Goal: Transaction & Acquisition: Purchase product/service

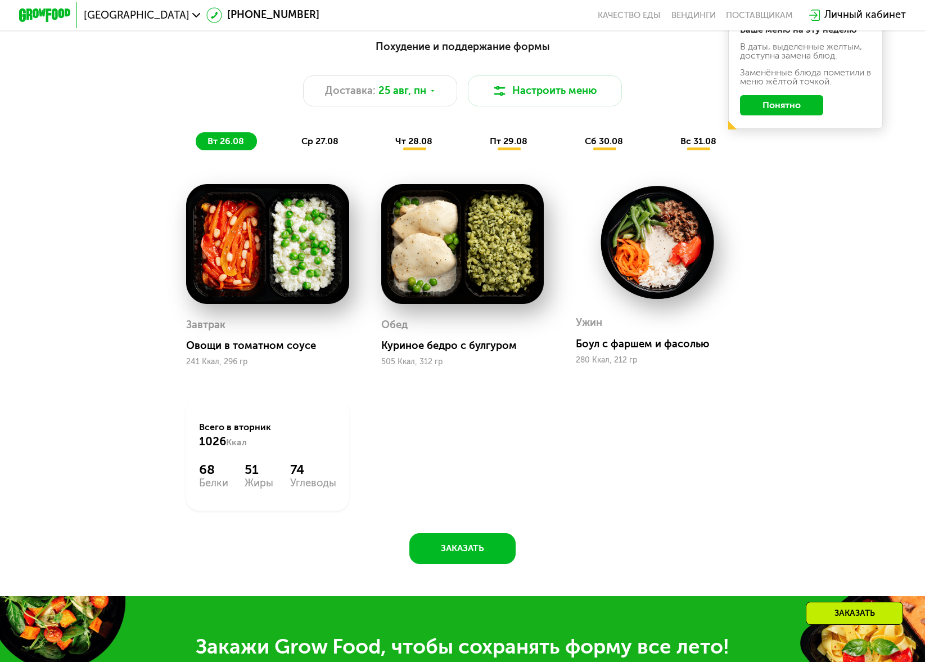
scroll to position [641, 0]
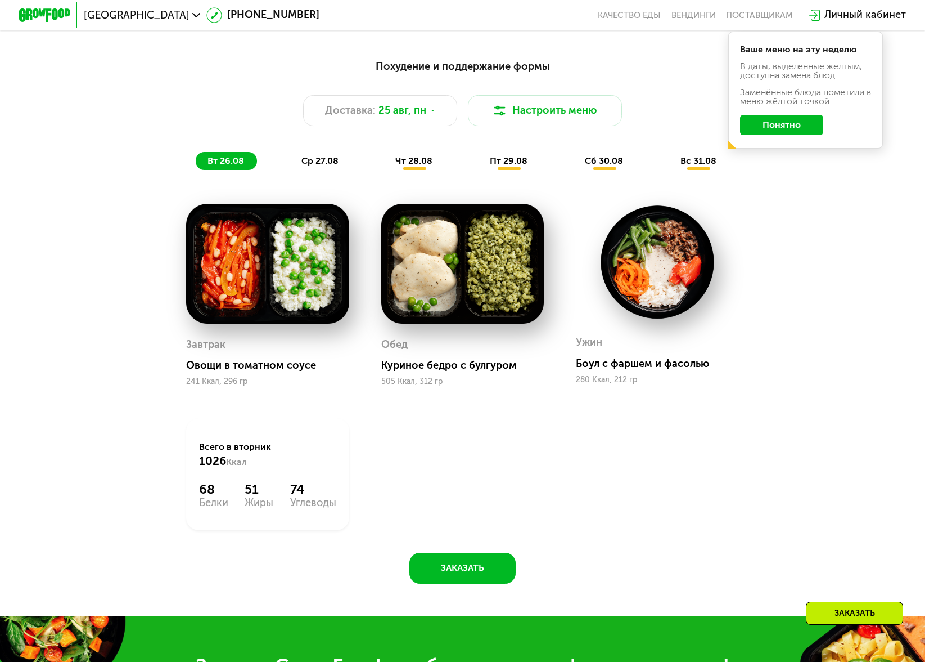
click at [335, 161] on span "ср 27.08" at bounding box center [320, 160] width 37 height 11
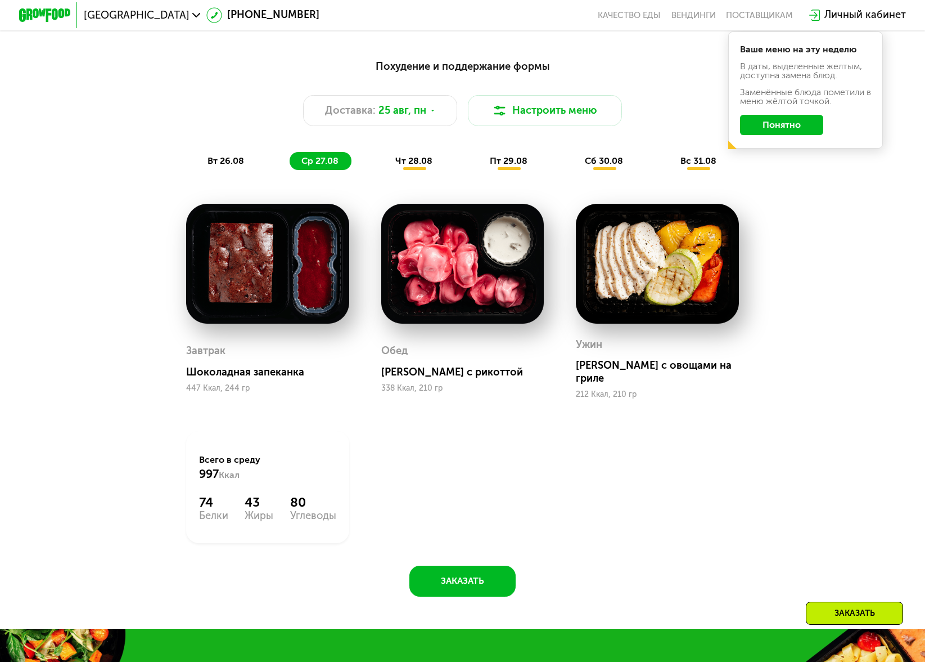
click at [220, 162] on span "вт 26.08" at bounding box center [226, 160] width 37 height 11
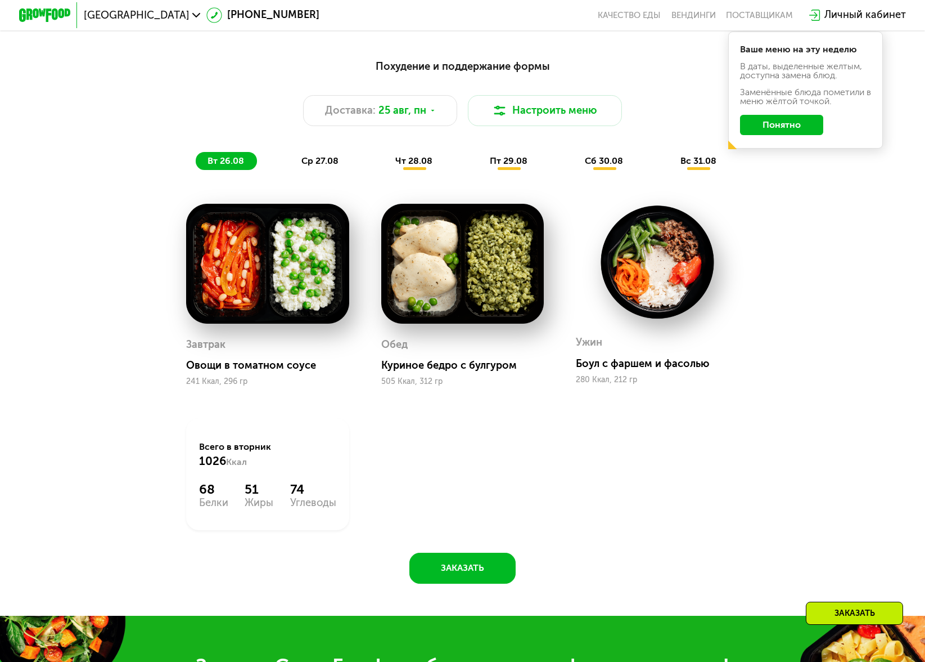
click at [319, 160] on span "ср 27.08" at bounding box center [320, 160] width 37 height 11
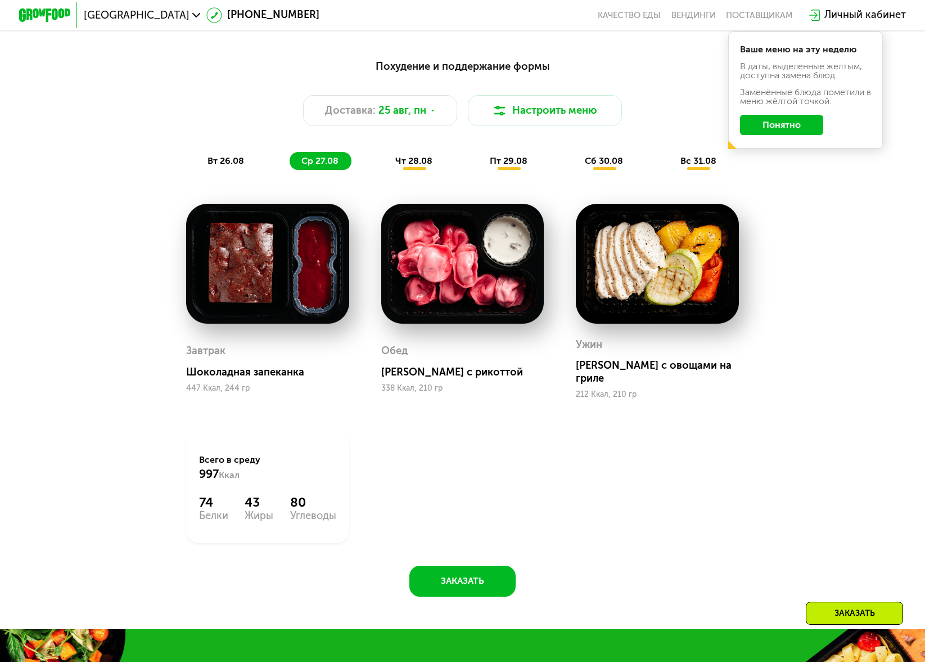
click at [424, 161] on span "чт 28.08" at bounding box center [413, 160] width 37 height 11
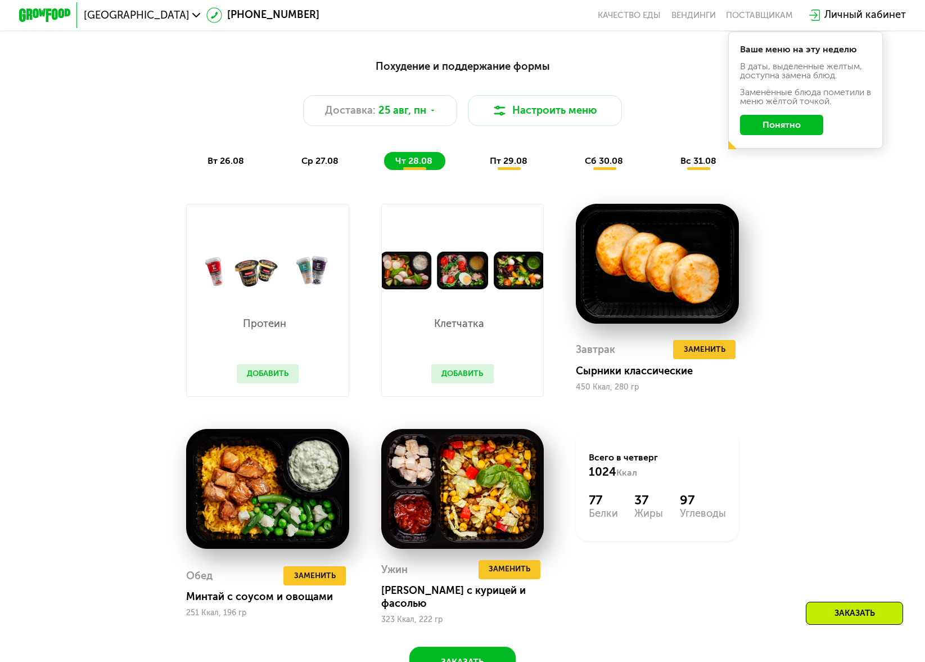
click at [511, 165] on span "пт 29.08" at bounding box center [509, 160] width 38 height 11
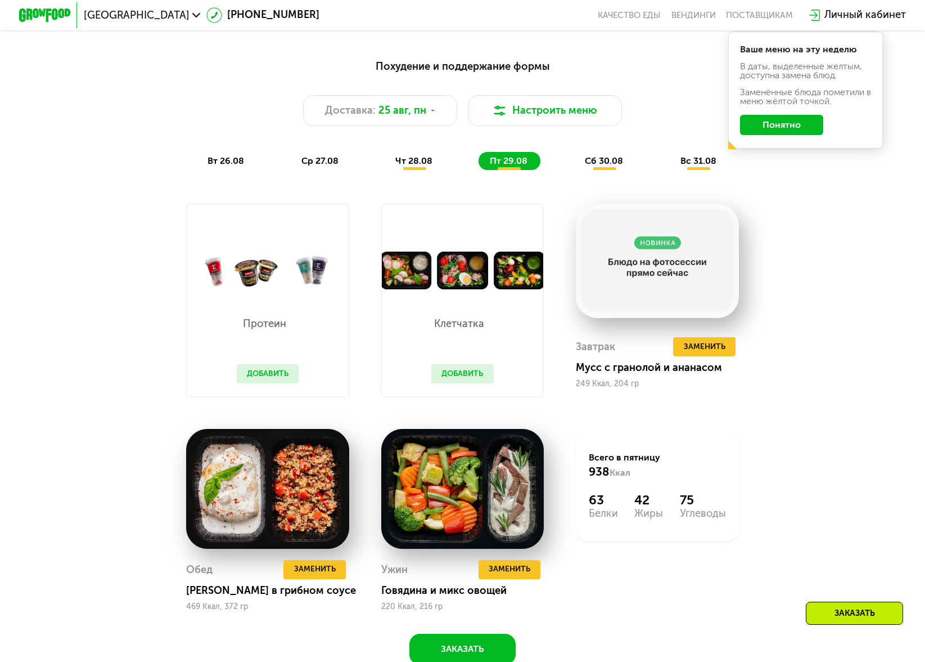
click at [605, 163] on span "сб 30.08" at bounding box center [604, 160] width 38 height 11
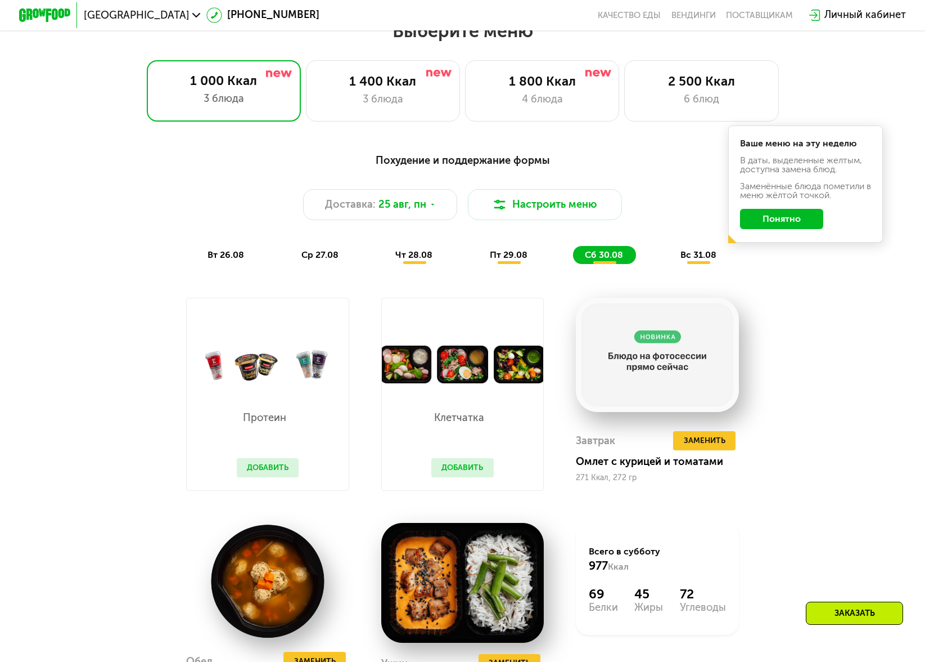
scroll to position [499, 0]
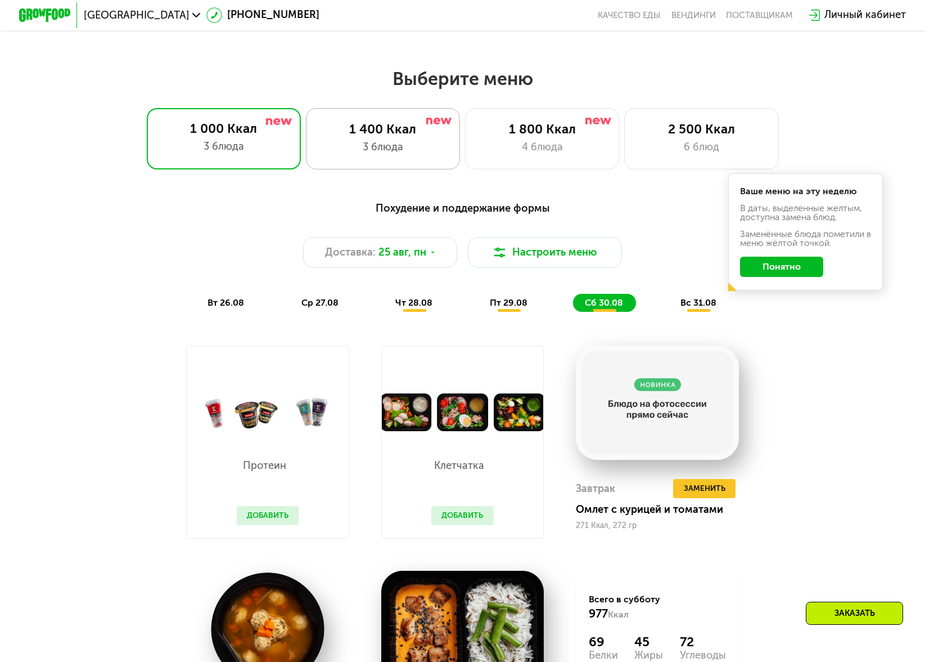
click at [402, 150] on div "3 блюда" at bounding box center [383, 147] width 127 height 15
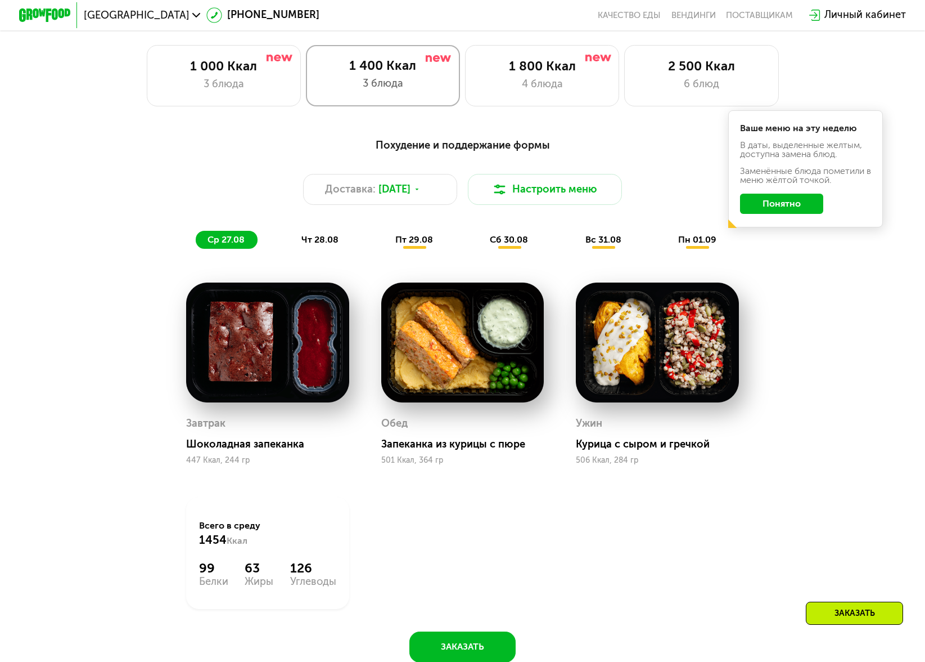
scroll to position [626, 0]
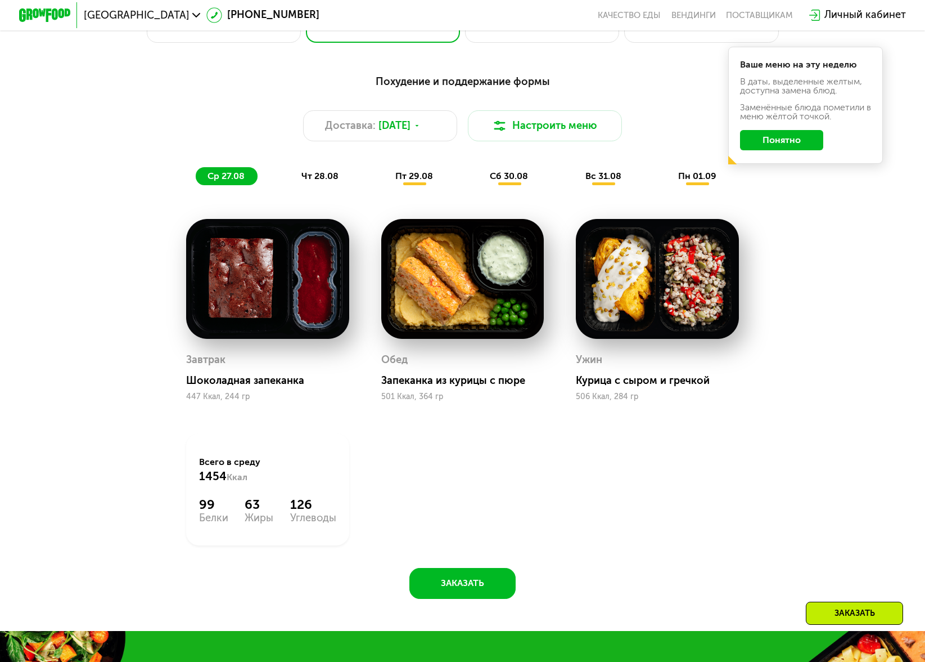
click at [321, 178] on span "чт 28.08" at bounding box center [320, 175] width 37 height 11
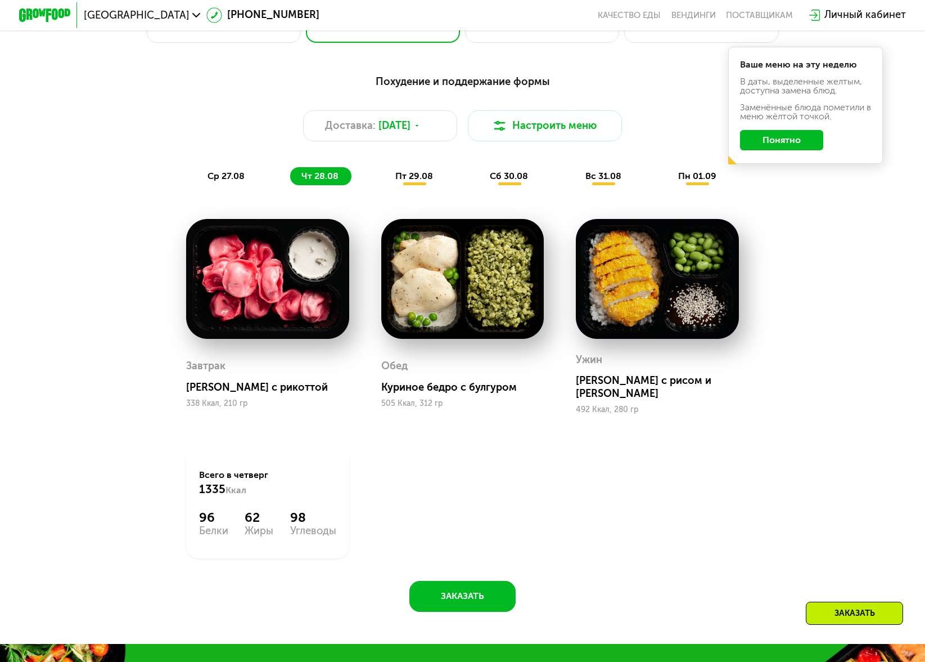
click at [412, 181] on span "пт 29.08" at bounding box center [414, 175] width 38 height 11
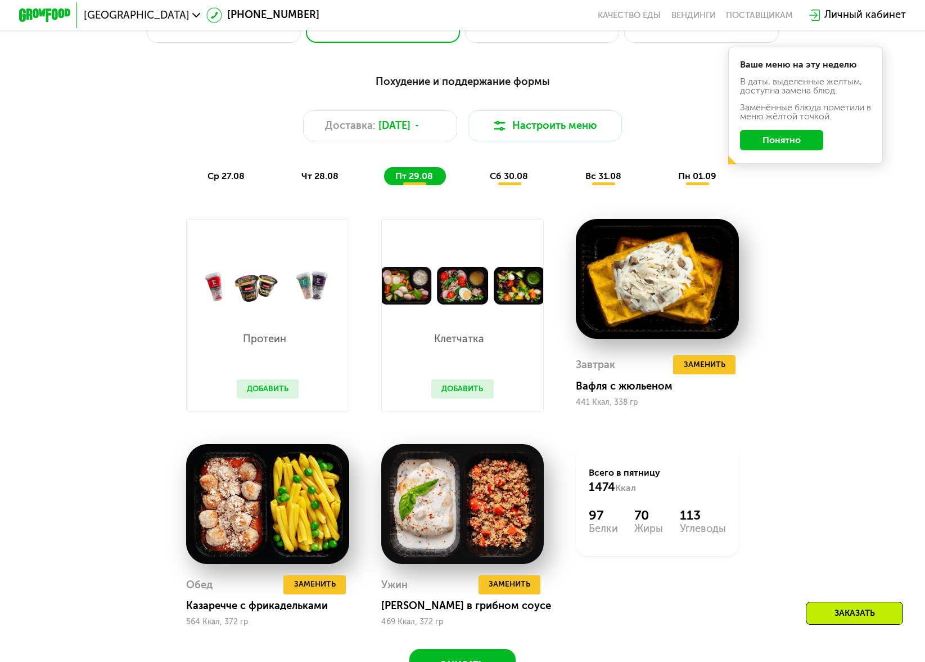
click at [518, 181] on span "сб 30.08" at bounding box center [509, 175] width 38 height 11
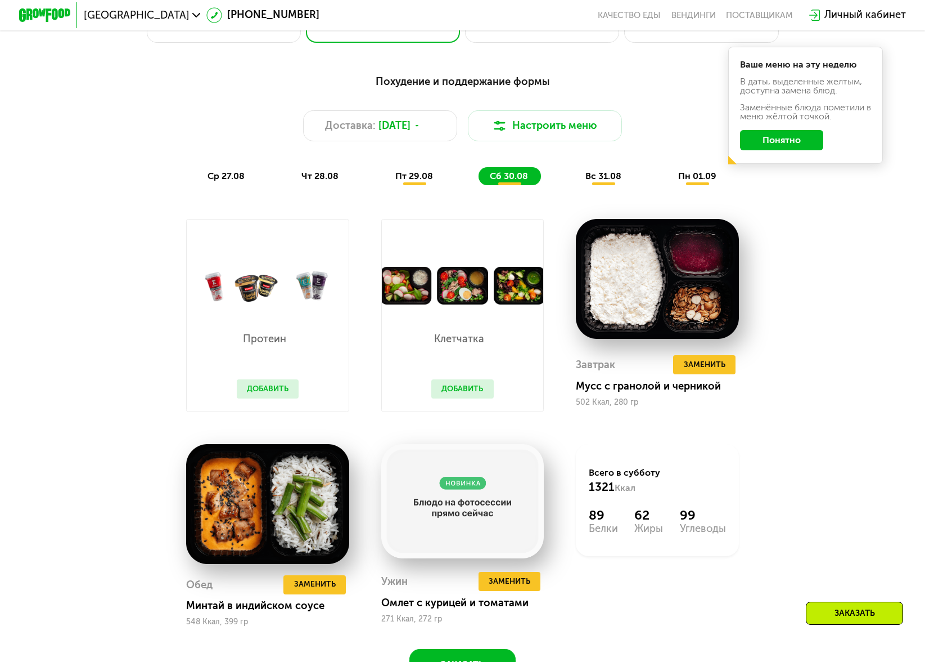
click at [595, 180] on span "вс 31.08" at bounding box center [604, 175] width 36 height 11
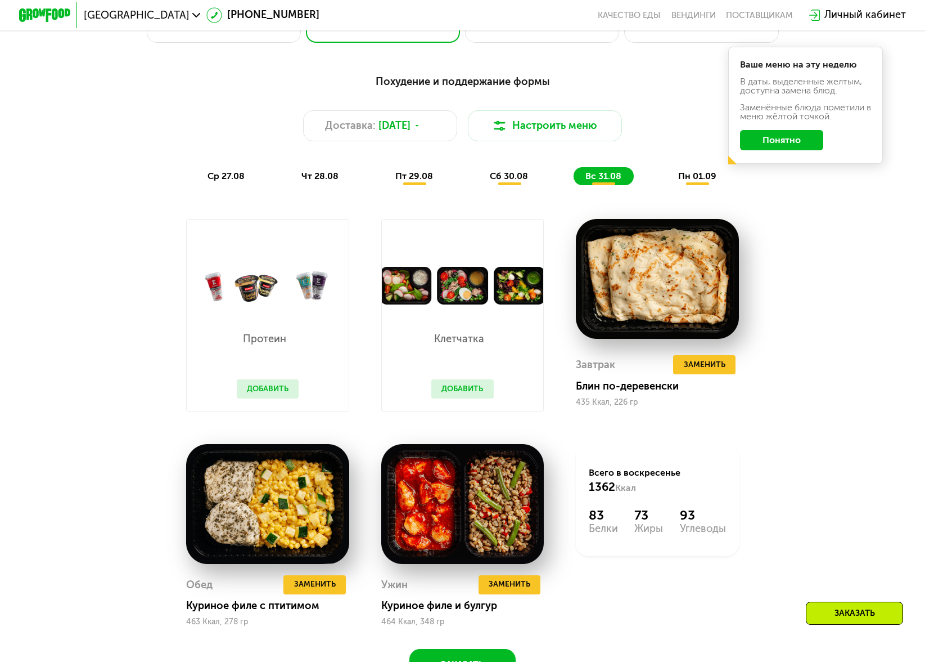
click at [699, 179] on span "пн 01.09" at bounding box center [697, 175] width 38 height 11
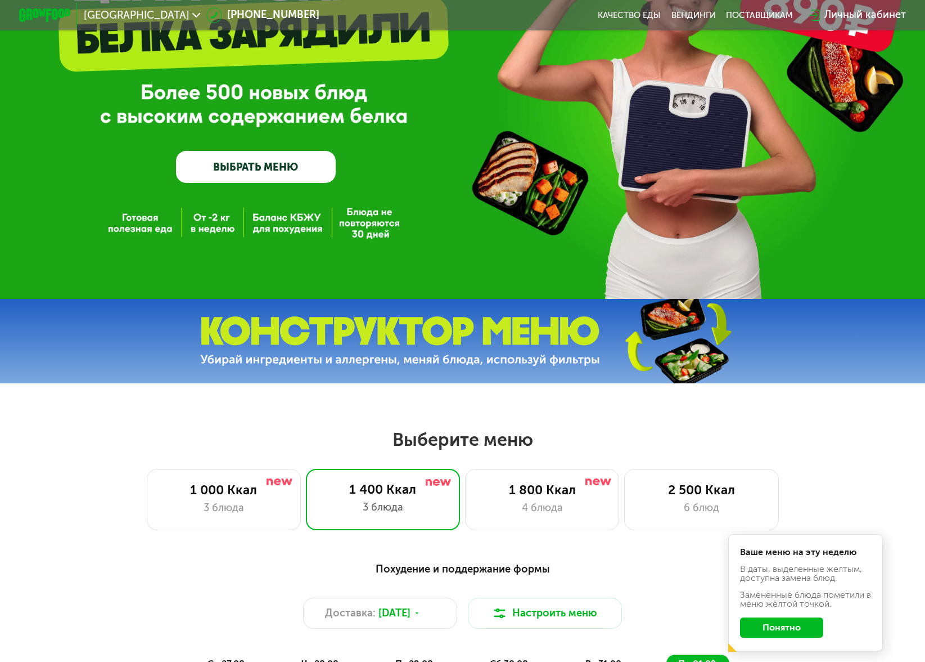
scroll to position [0, 0]
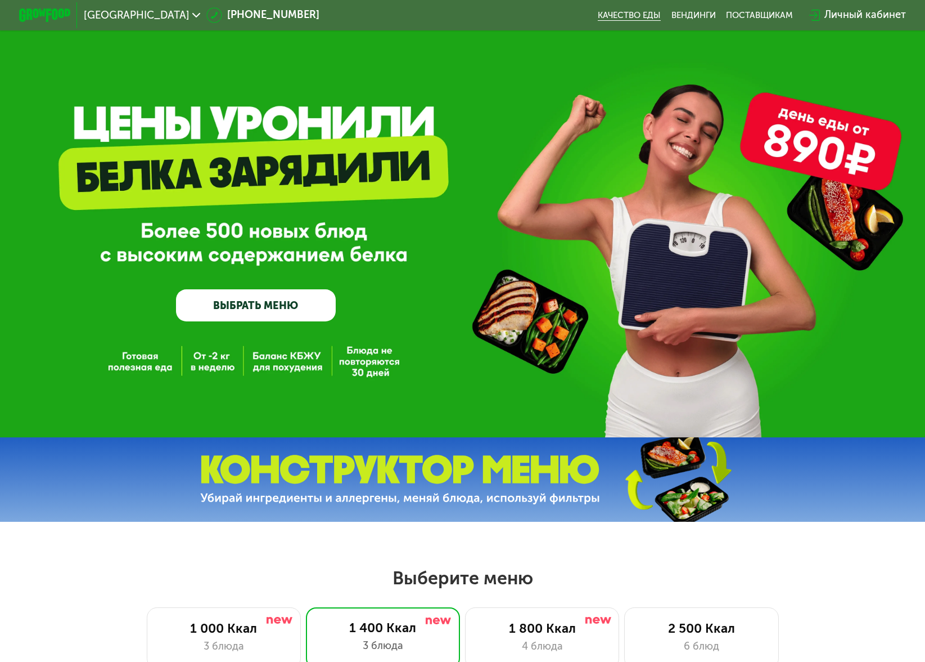
click at [644, 17] on link "Качество еды" at bounding box center [629, 15] width 63 height 10
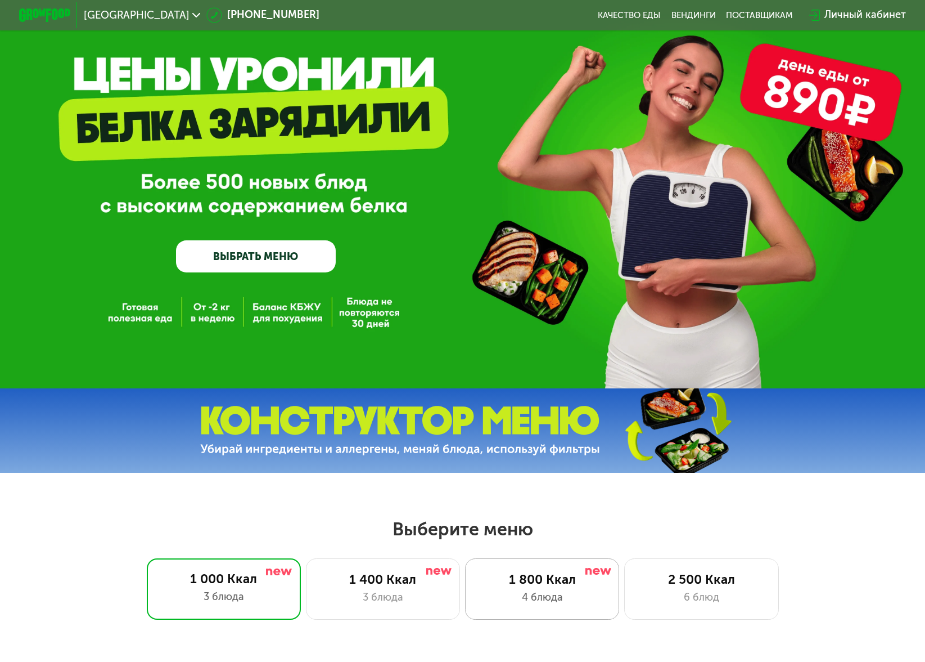
click at [569, 595] on div "4 блюда" at bounding box center [542, 597] width 127 height 15
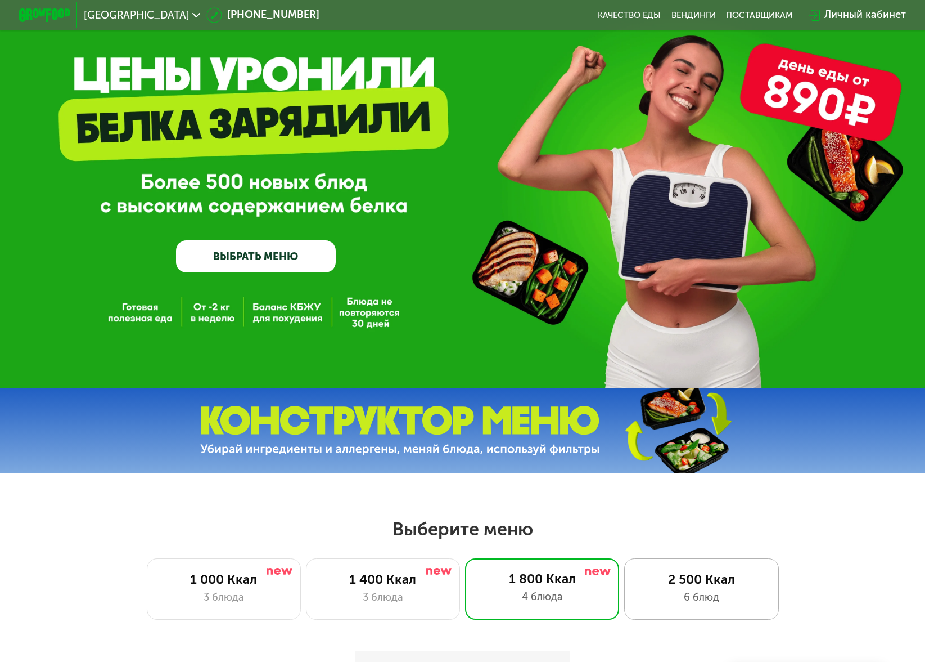
click at [678, 597] on div "6 блюд" at bounding box center [701, 597] width 127 height 15
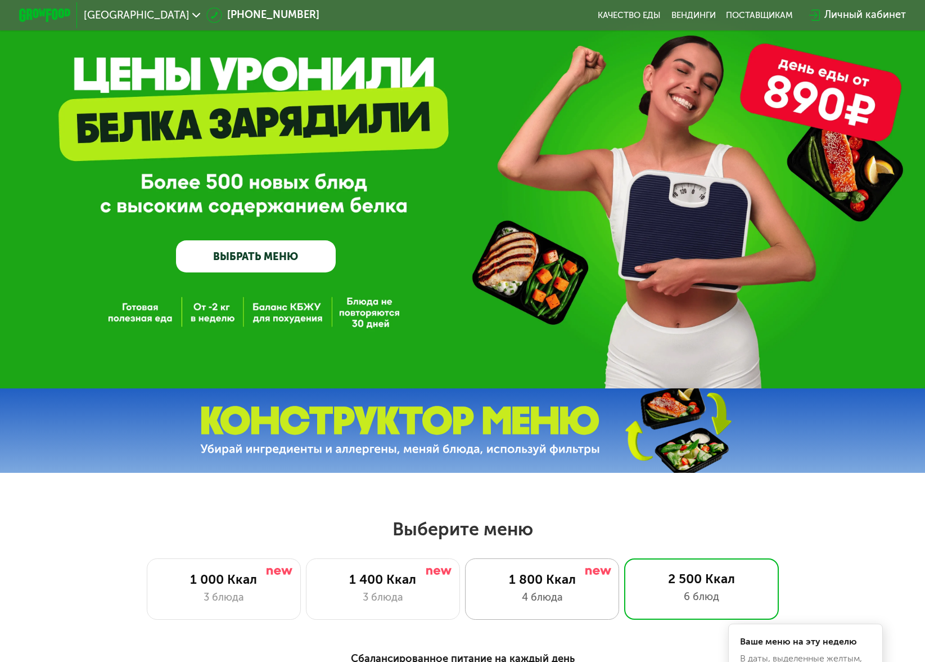
click at [486, 586] on div "1 800 Ккал" at bounding box center [542, 579] width 127 height 15
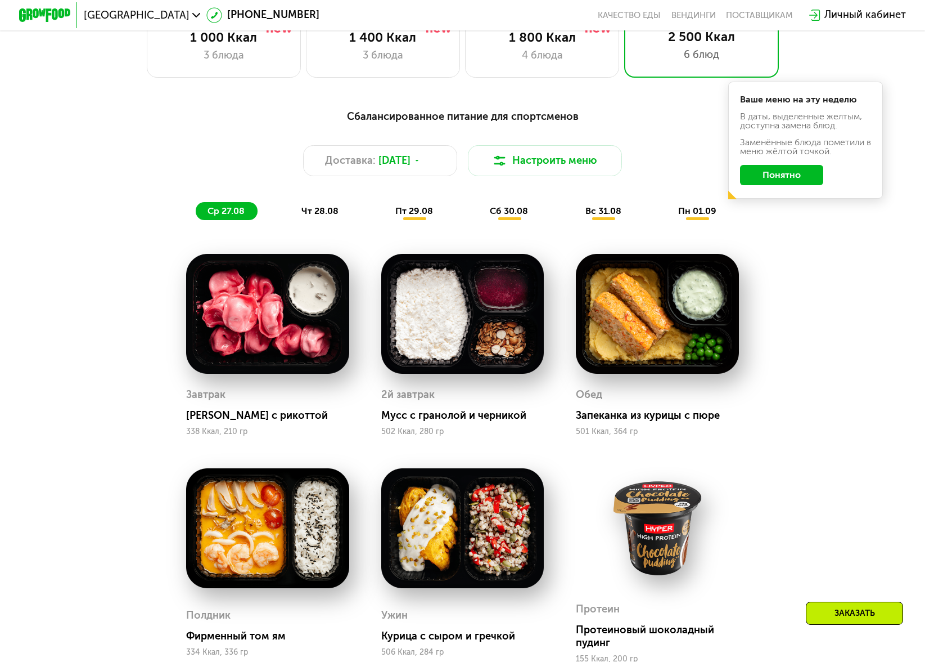
scroll to position [604, 0]
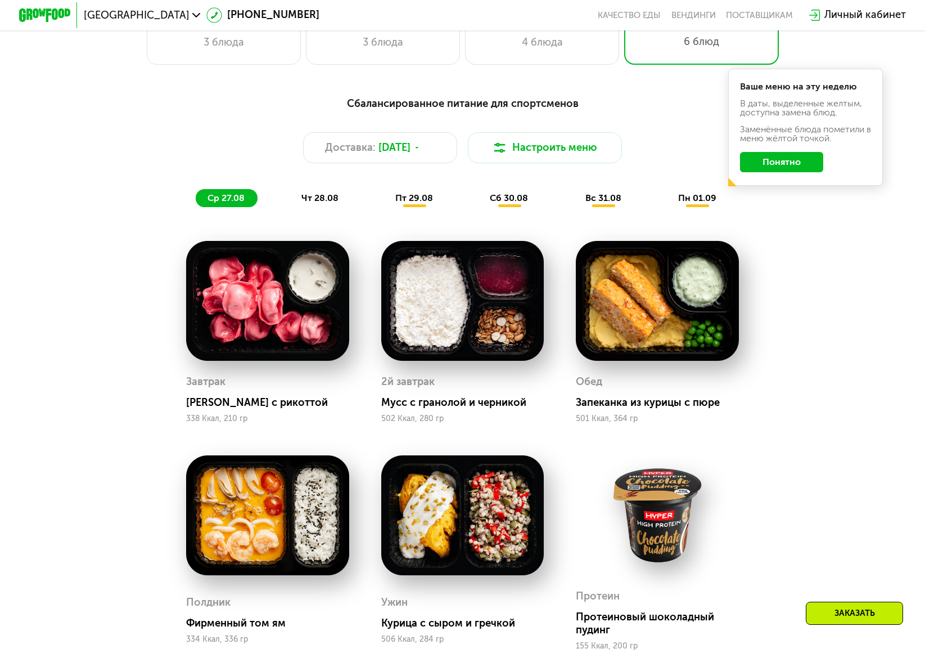
click at [384, 198] on div "чт 28.08" at bounding box center [415, 198] width 62 height 18
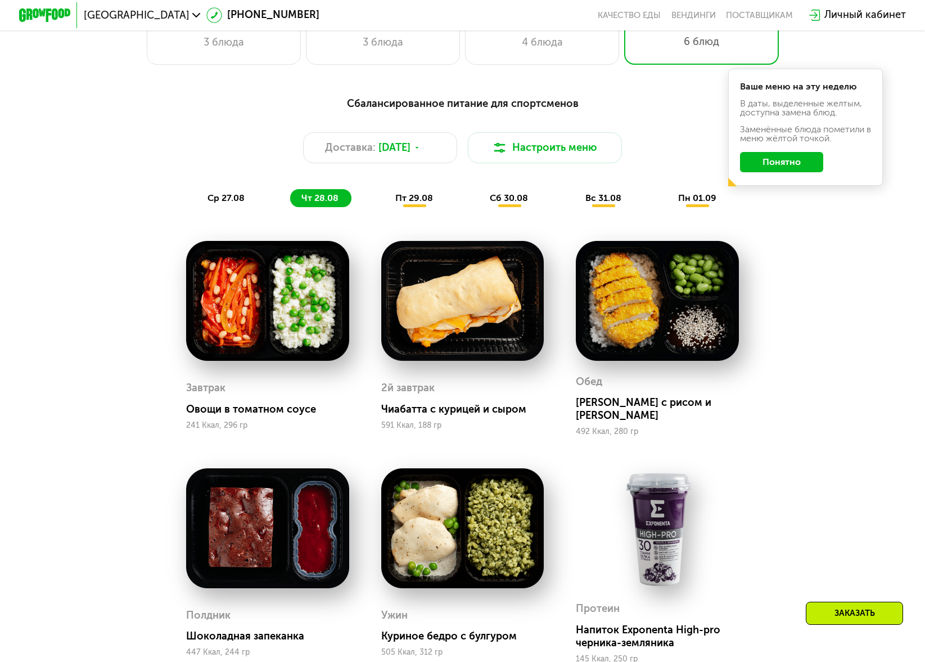
click at [403, 196] on span "пт 29.08" at bounding box center [414, 197] width 38 height 11
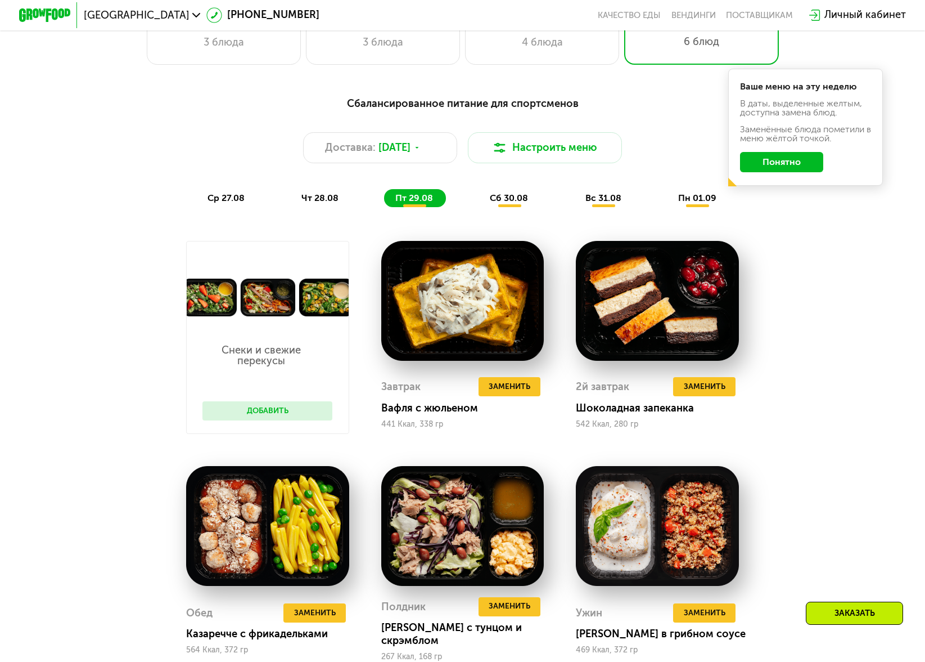
click at [518, 202] on span "сб 30.08" at bounding box center [509, 197] width 38 height 11
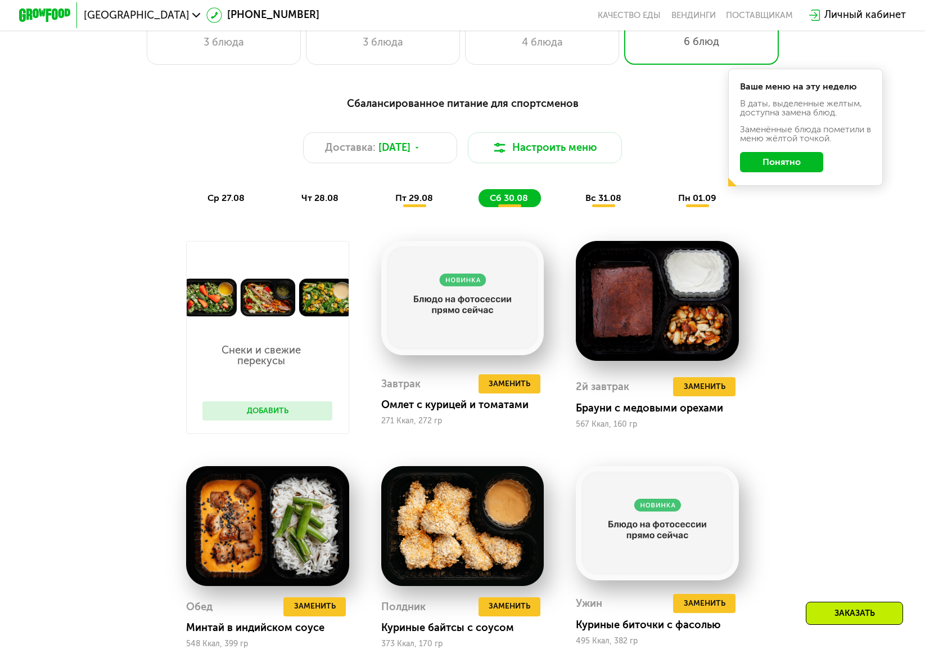
click at [691, 203] on span "пн 01.09" at bounding box center [697, 197] width 38 height 11
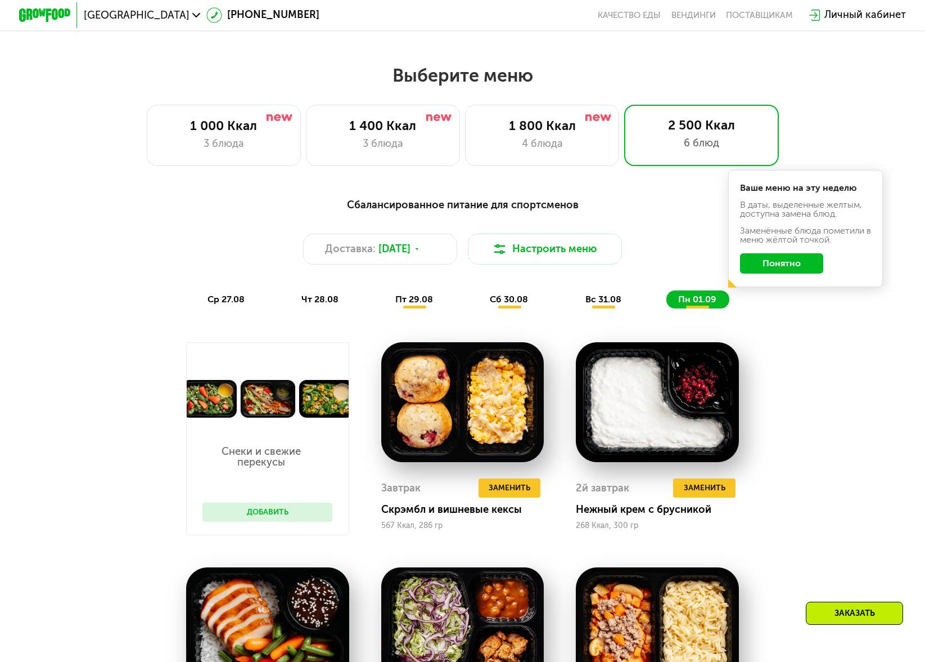
scroll to position [476, 0]
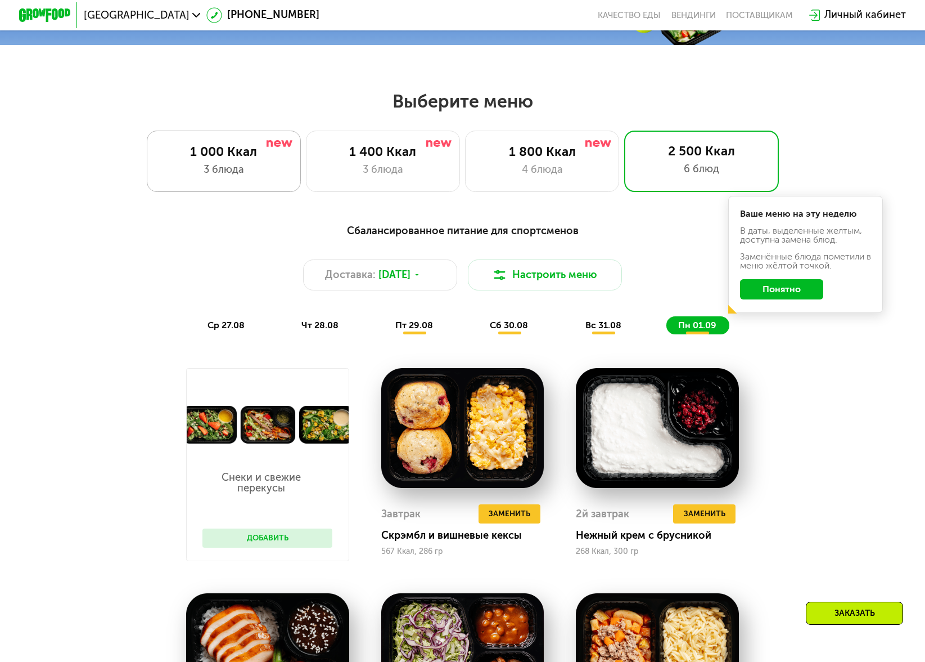
click at [216, 164] on div "3 блюда" at bounding box center [223, 169] width 127 height 15
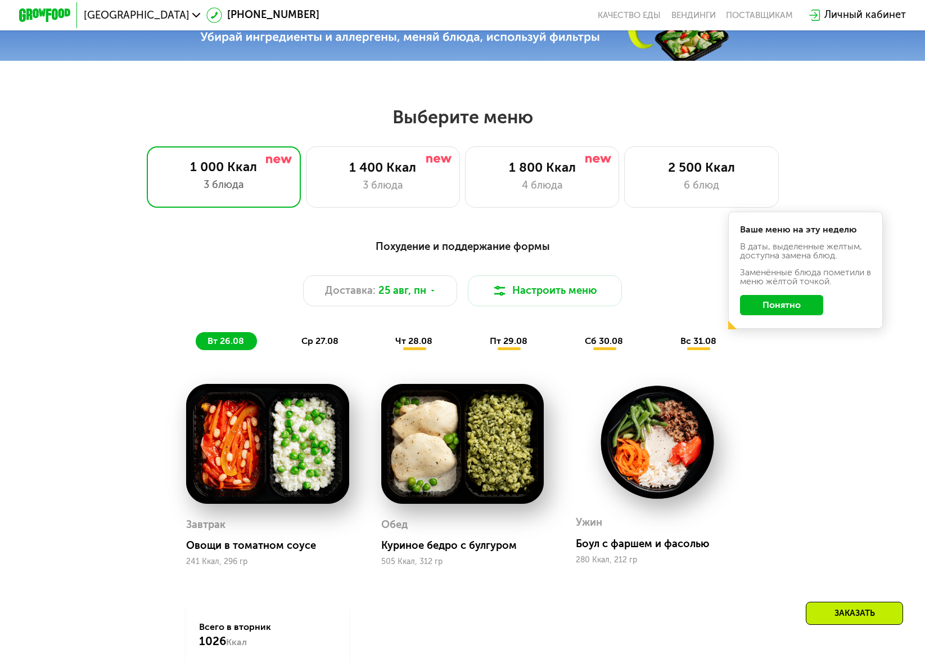
scroll to position [462, 0]
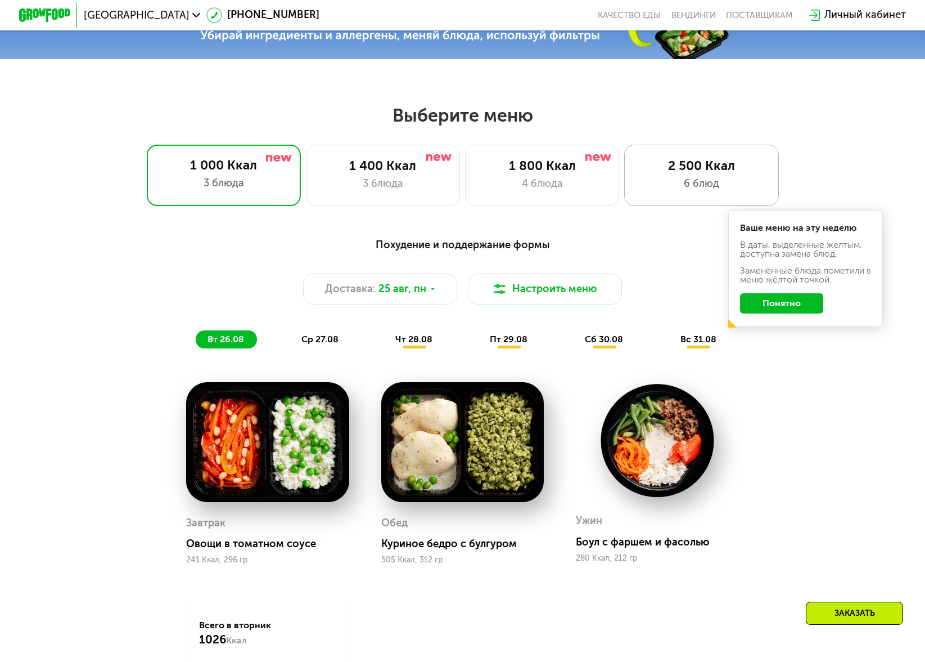
click at [713, 184] on div "6 блюд" at bounding box center [701, 183] width 127 height 15
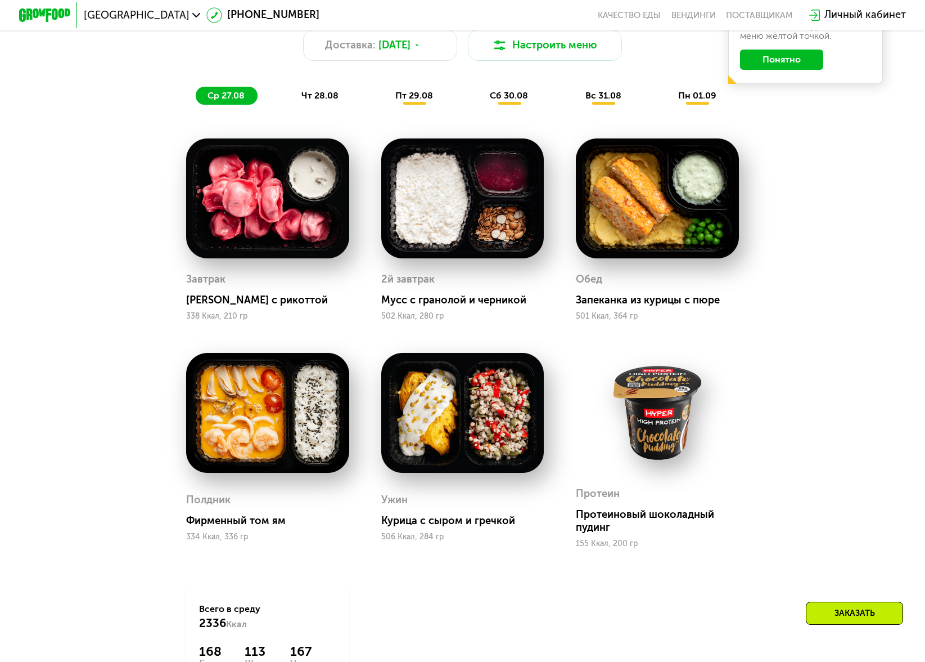
scroll to position [705, 0]
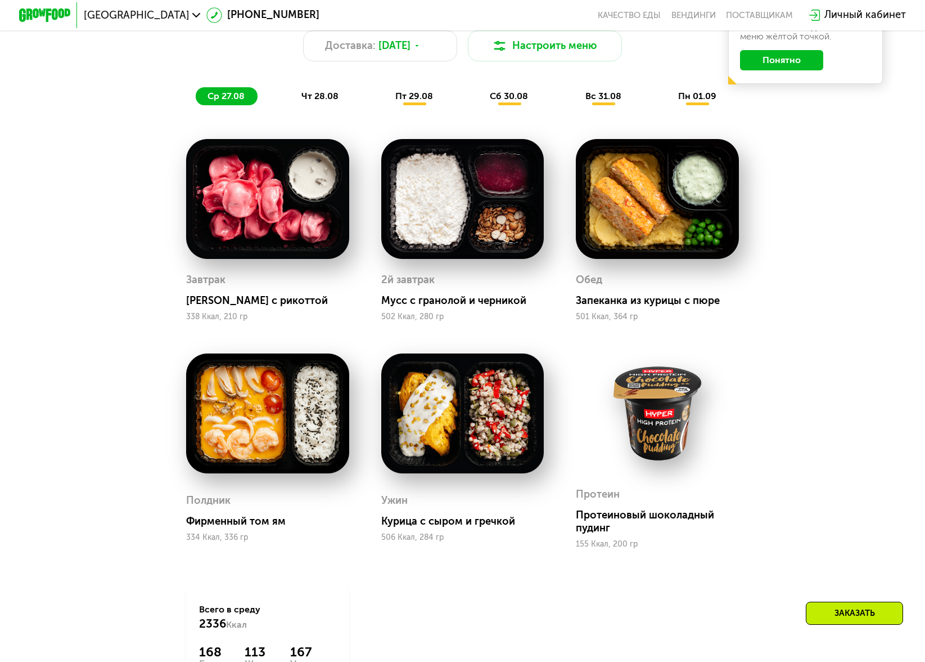
click at [250, 407] on img at bounding box center [267, 413] width 163 height 120
click at [211, 525] on div "Фирменный том ям" at bounding box center [272, 521] width 173 height 13
click at [200, 547] on div "Полдник Фирменный том ям 334 Ккал, 336 гр" at bounding box center [267, 516] width 163 height 64
click at [336, 430] on img at bounding box center [267, 413] width 163 height 120
click at [271, 421] on img at bounding box center [267, 413] width 163 height 120
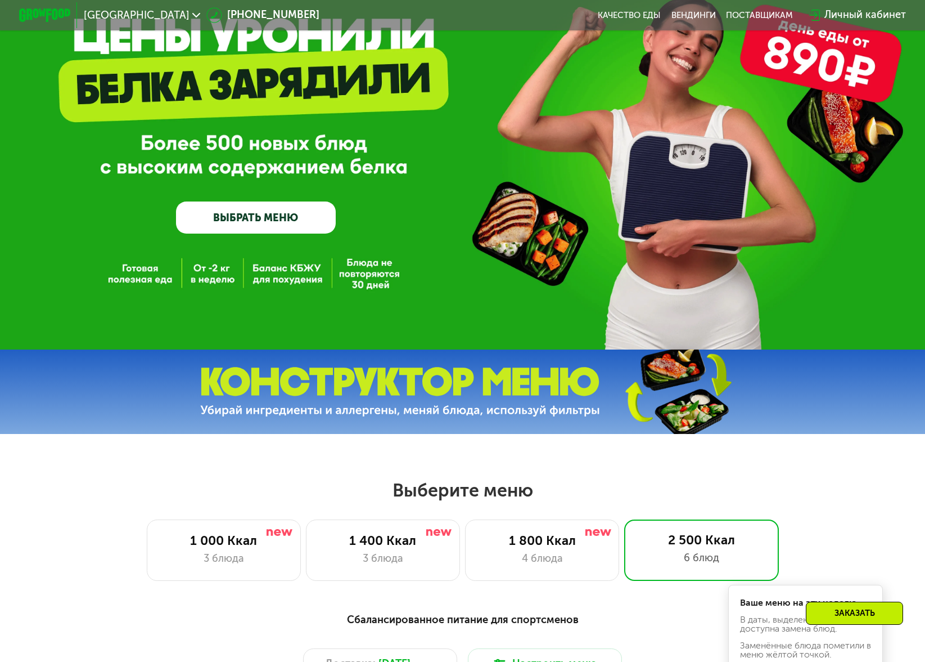
scroll to position [0, 0]
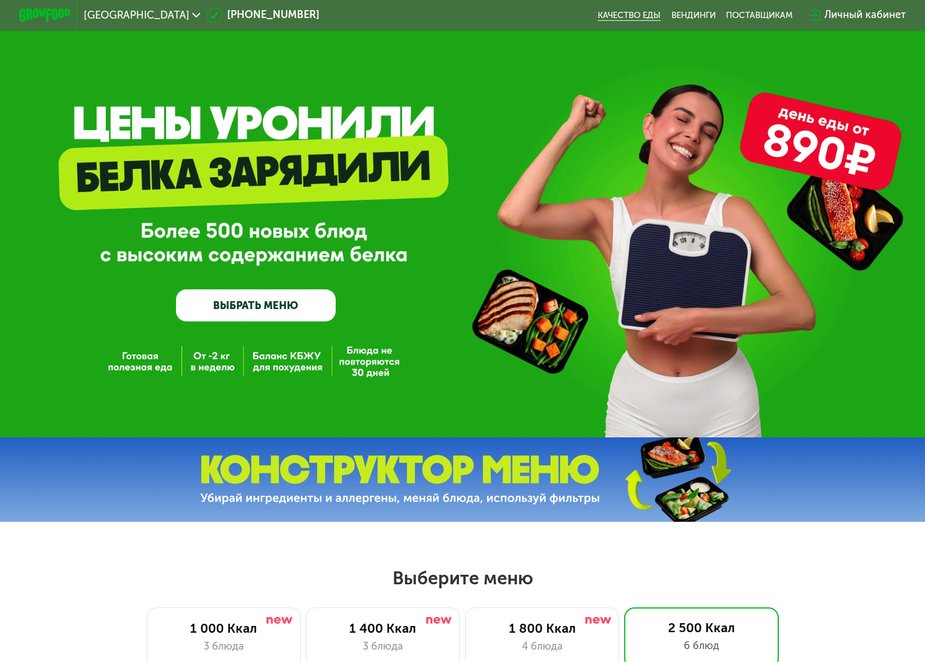
click at [638, 14] on link "Качество еды" at bounding box center [629, 15] width 63 height 10
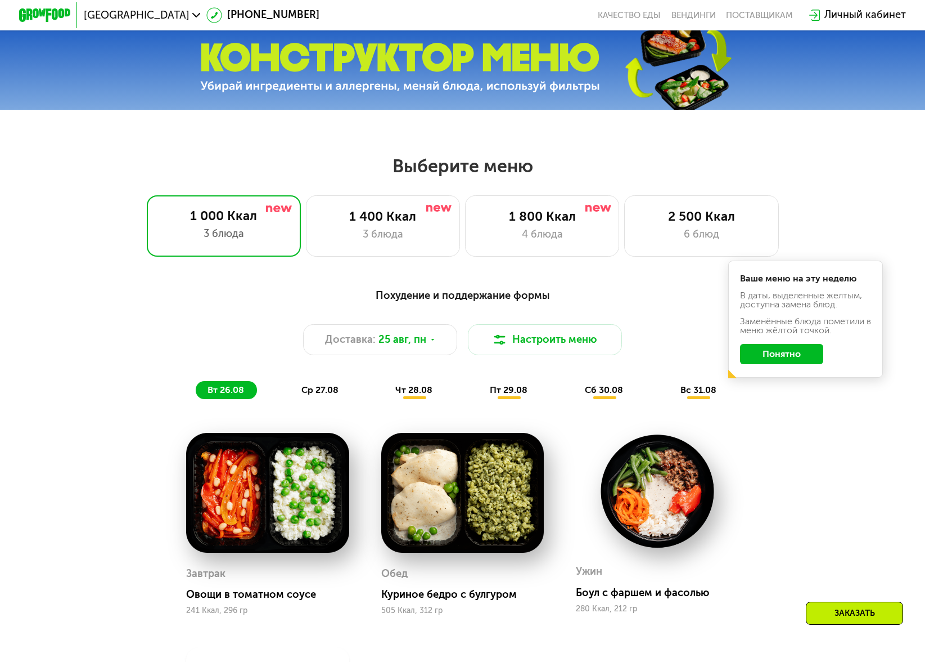
scroll to position [412, 0]
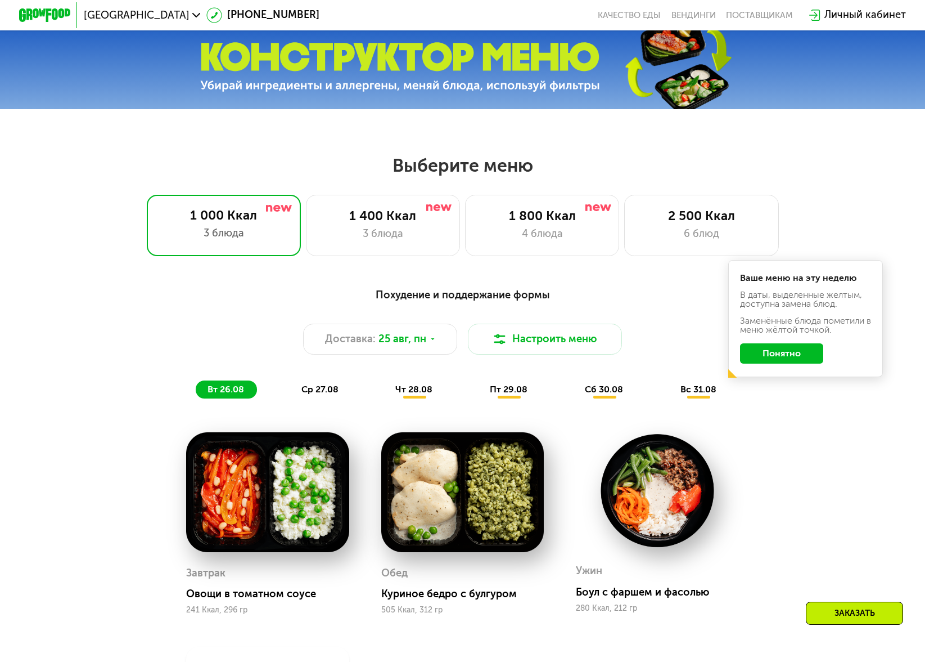
drag, startPoint x: 790, startPoint y: 354, endPoint x: 805, endPoint y: 433, distance: 80.1
click at [790, 354] on button "Понятно" at bounding box center [781, 353] width 83 height 21
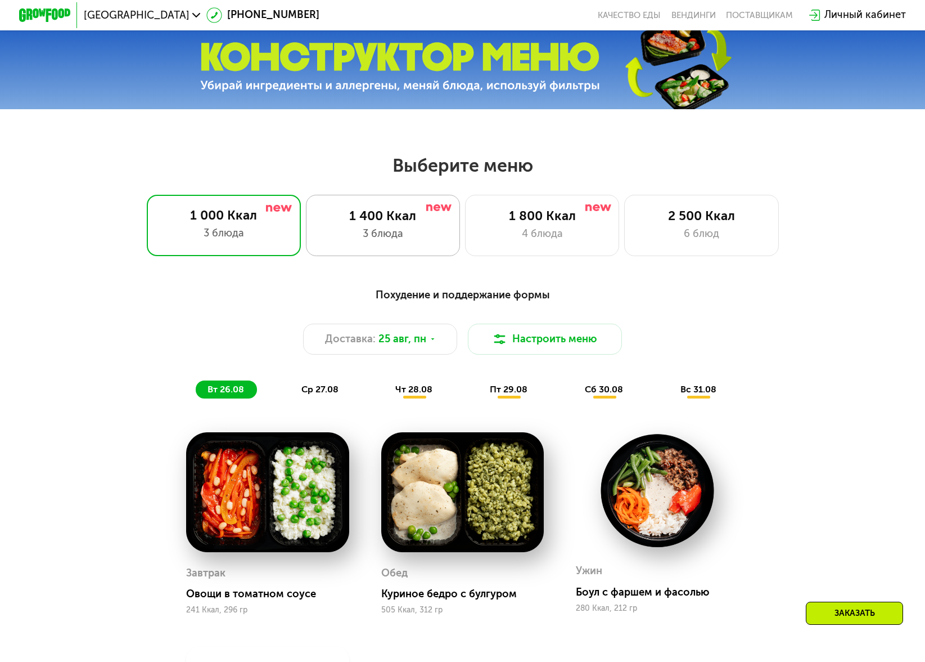
click at [408, 240] on div "3 блюда" at bounding box center [383, 233] width 127 height 15
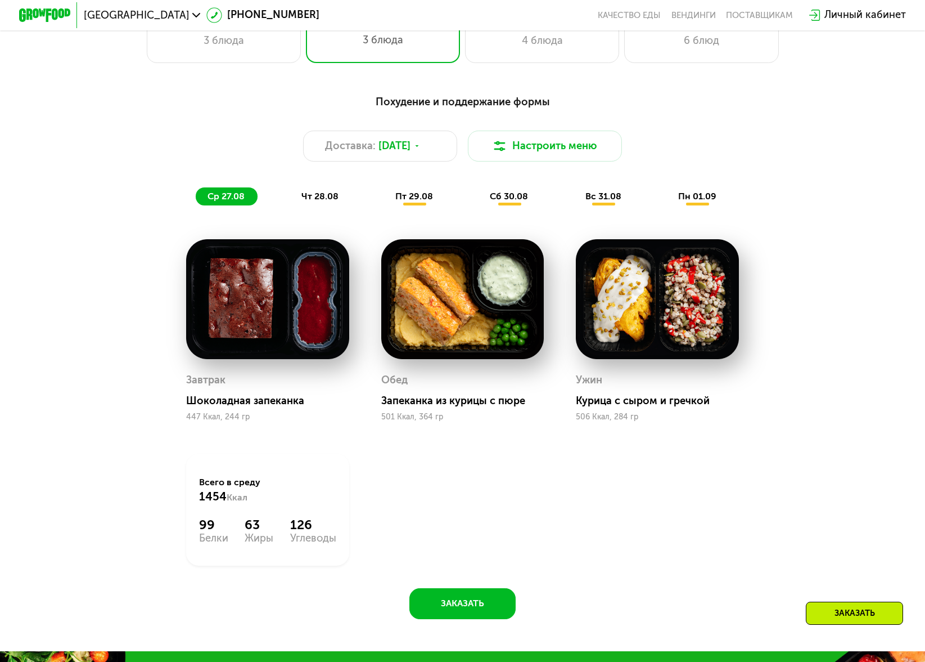
scroll to position [523, 0]
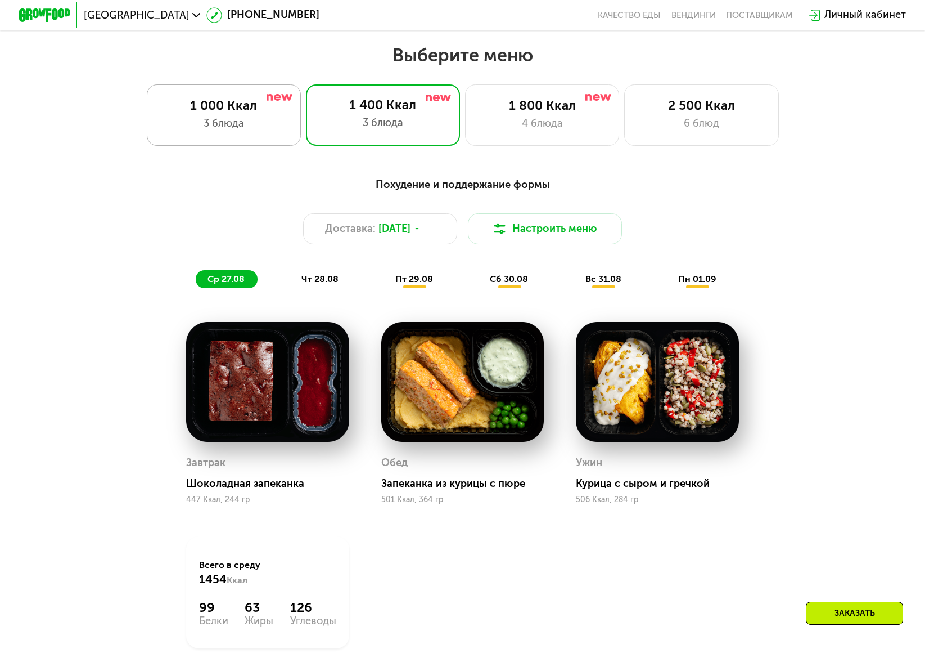
click at [278, 128] on div "3 блюда" at bounding box center [223, 123] width 127 height 15
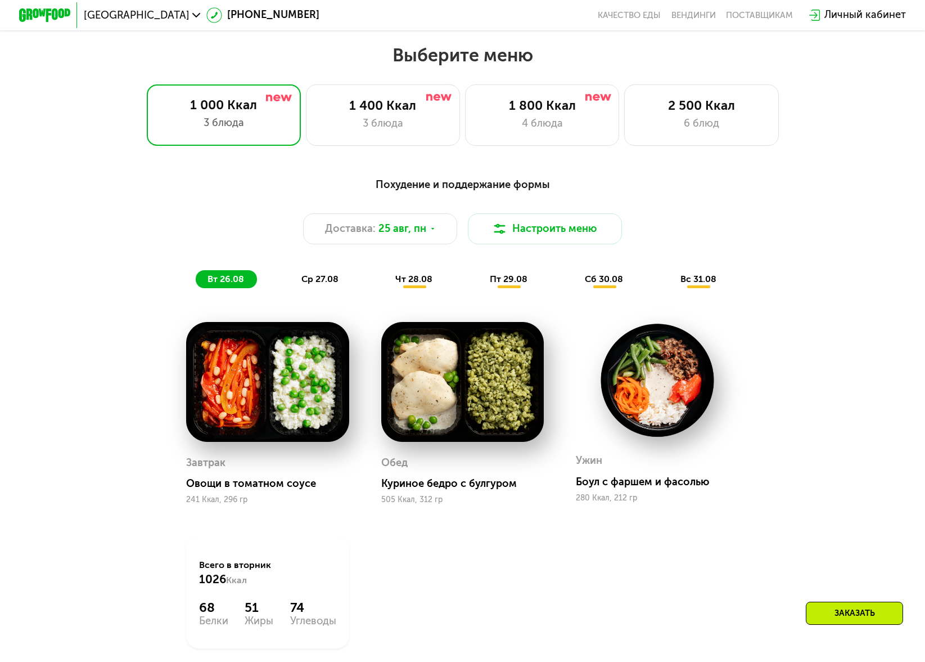
click at [303, 284] on span "ср 27.08" at bounding box center [320, 278] width 37 height 11
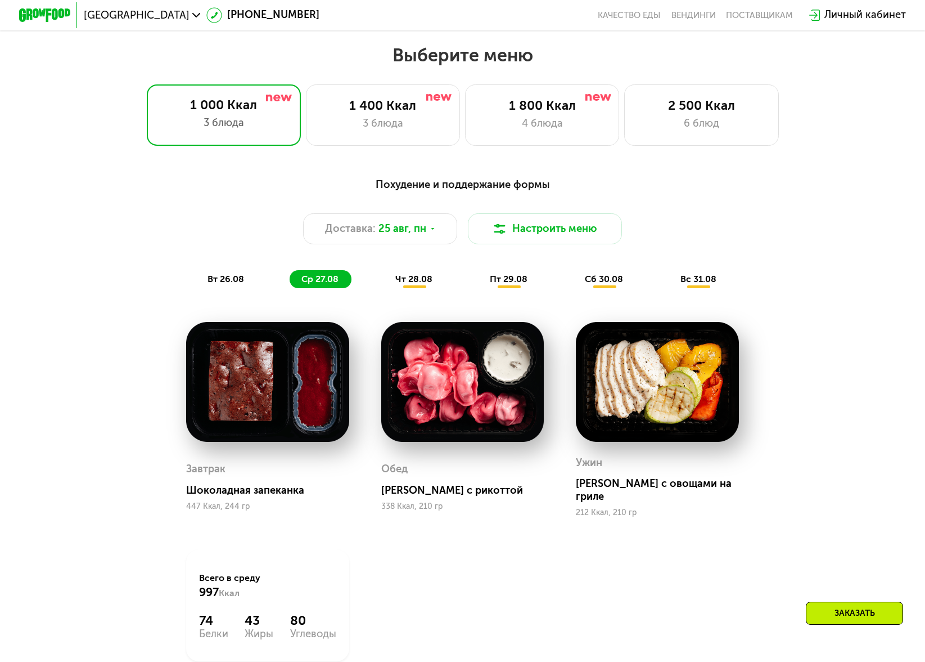
click at [403, 284] on span "чт 28.08" at bounding box center [413, 278] width 37 height 11
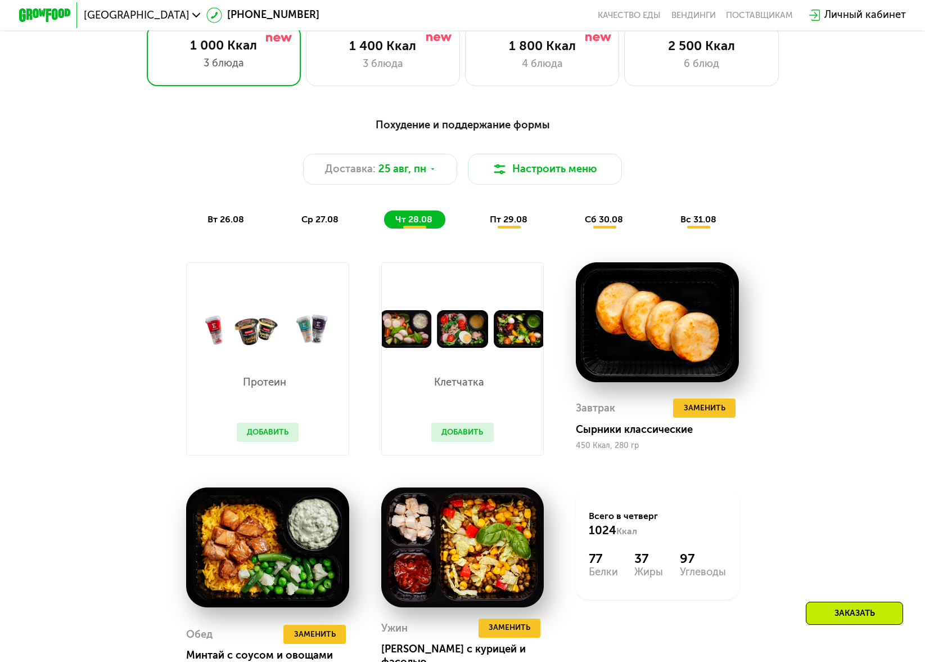
scroll to position [565, 0]
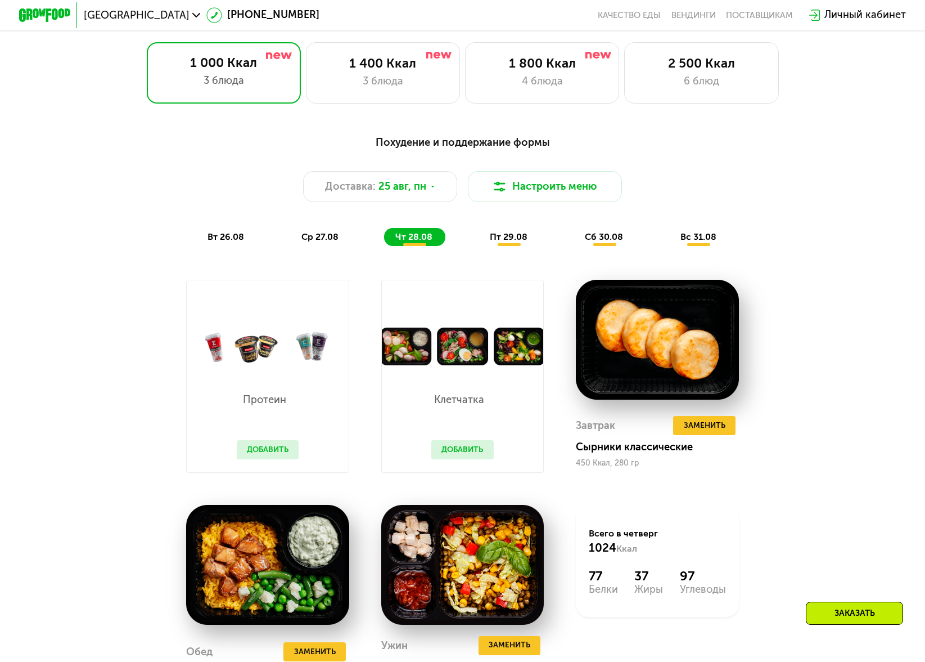
click at [510, 241] on span "пт 29.08" at bounding box center [509, 236] width 38 height 11
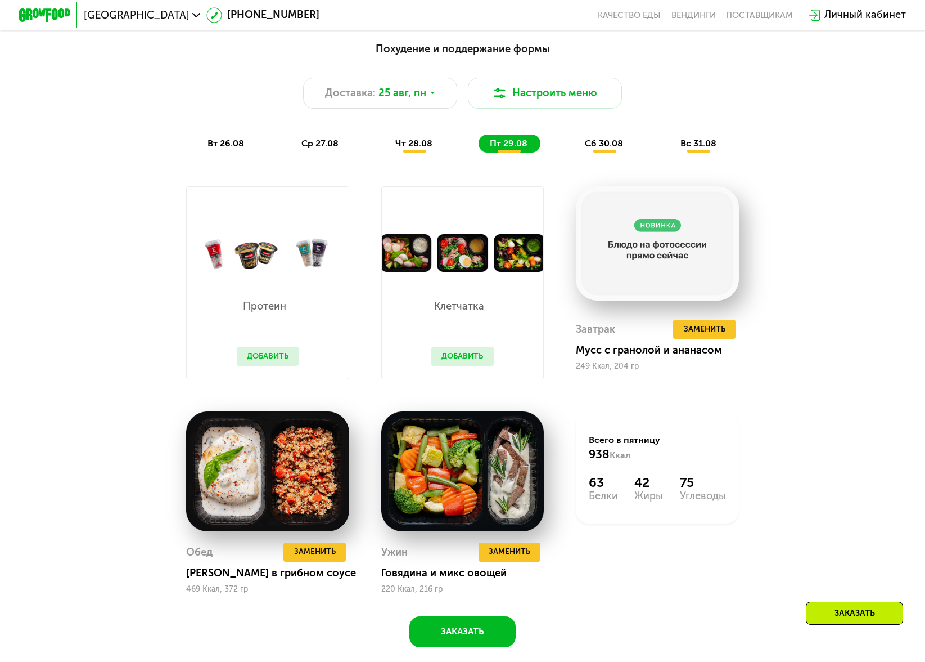
scroll to position [656, 0]
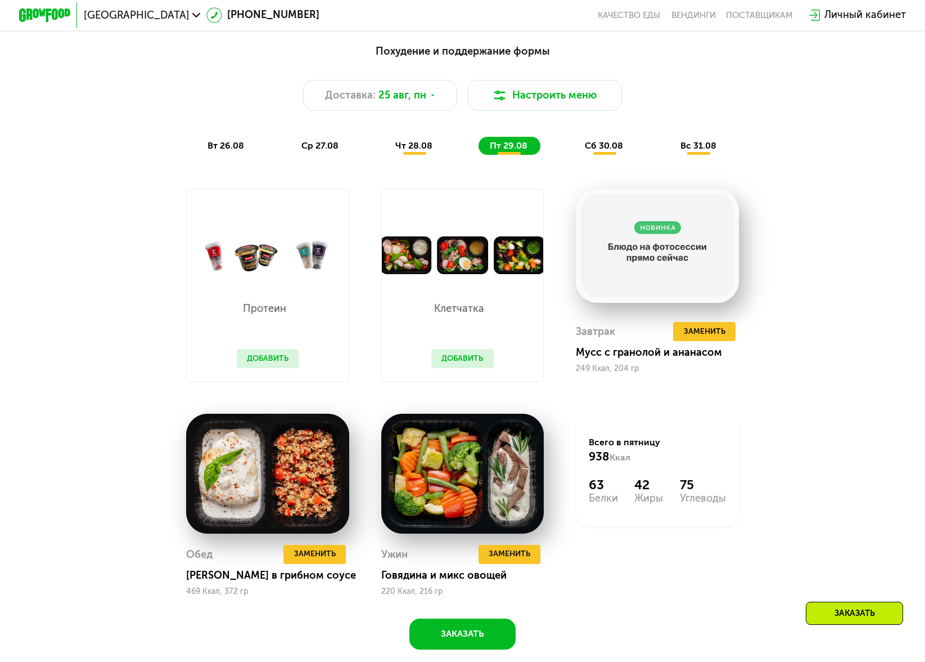
click at [599, 149] on span "сб 30.08" at bounding box center [604, 145] width 38 height 11
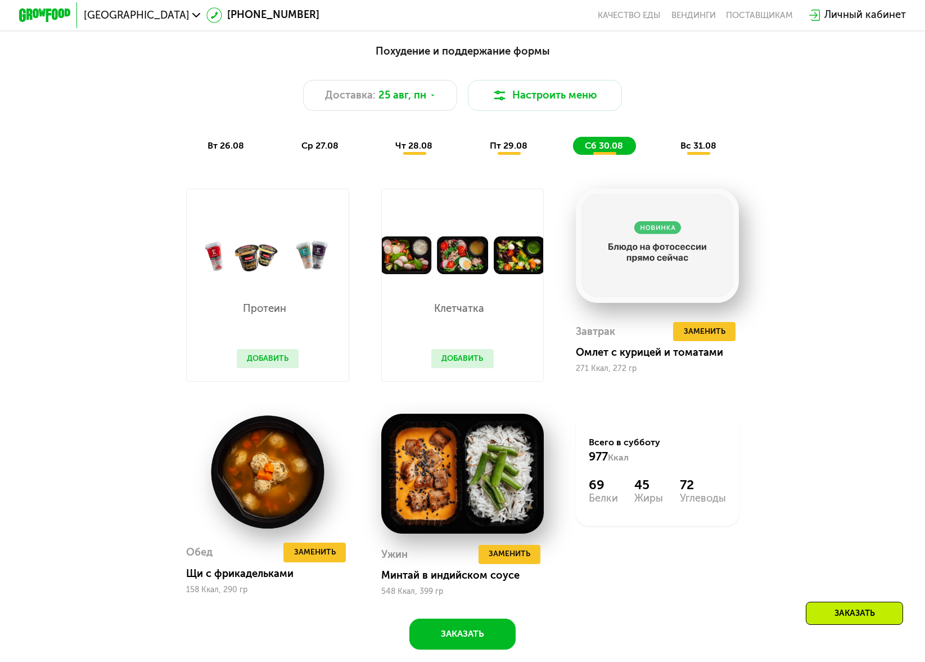
click at [719, 150] on div "вс 31.08" at bounding box center [699, 146] width 60 height 18
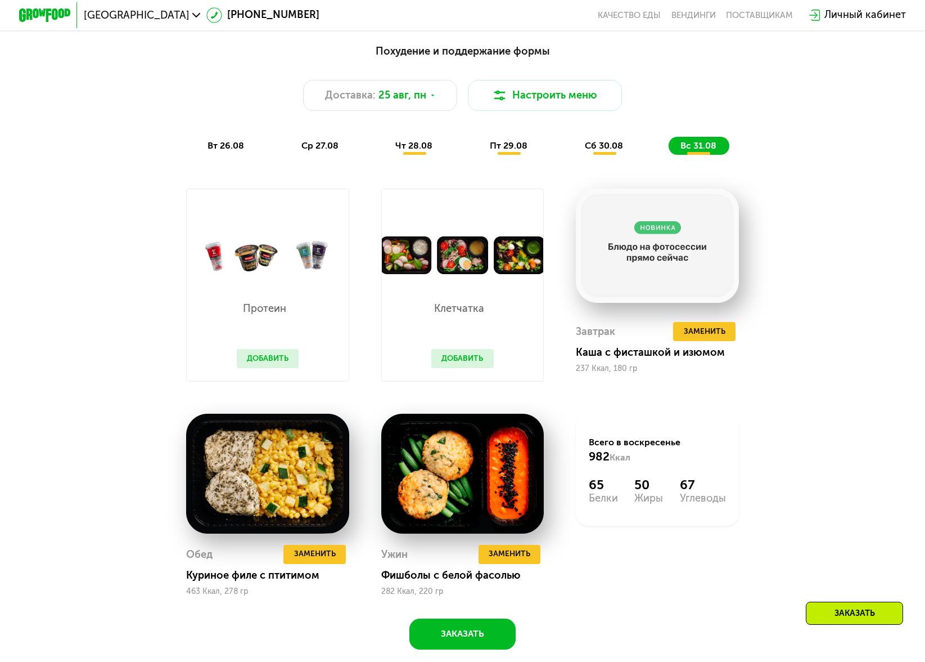
drag, startPoint x: 179, startPoint y: 149, endPoint x: 209, endPoint y: 149, distance: 29.3
click at [179, 149] on div "Похудение и поддержание формы Доставка: 25 авг, пн Настроить меню вт 26.08 ср 2…" at bounding box center [462, 98] width 761 height 111
drag, startPoint x: 218, startPoint y: 150, endPoint x: 236, endPoint y: 151, distance: 18.0
click at [218, 150] on span "вт 26.08" at bounding box center [226, 145] width 37 height 11
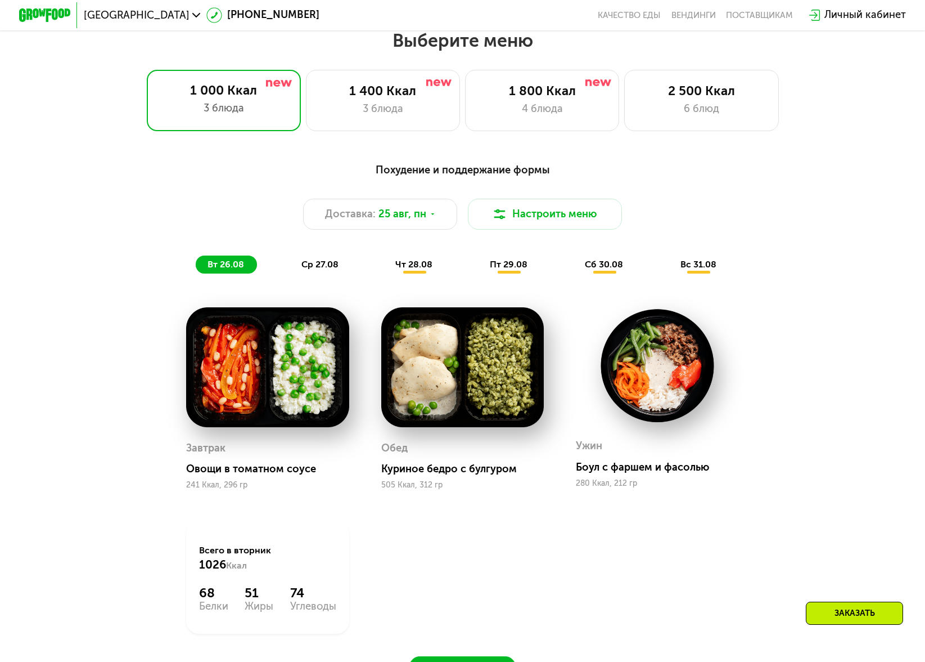
scroll to position [441, 0]
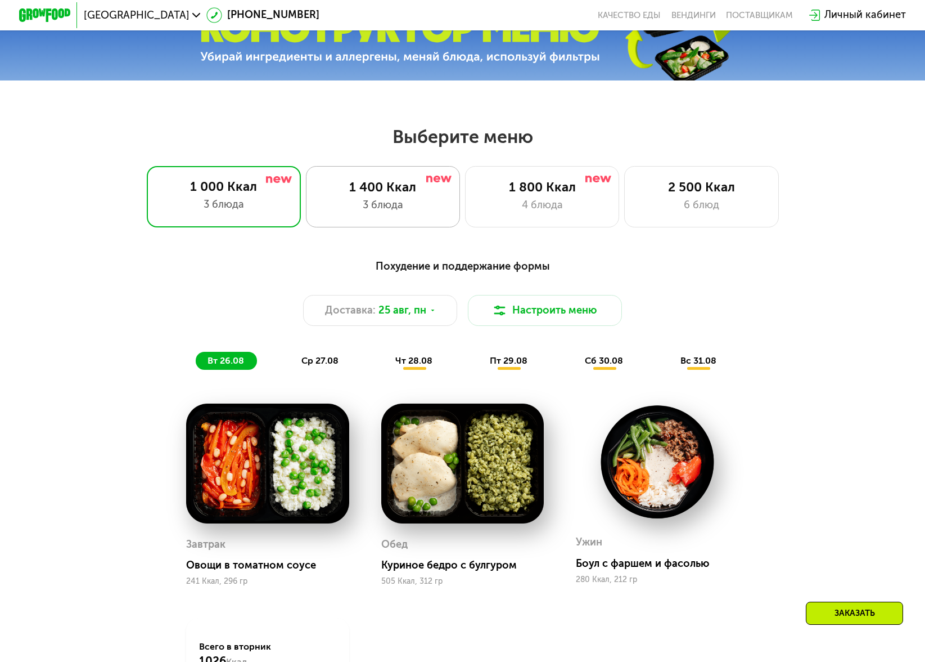
click at [366, 209] on div "3 блюда" at bounding box center [383, 204] width 127 height 15
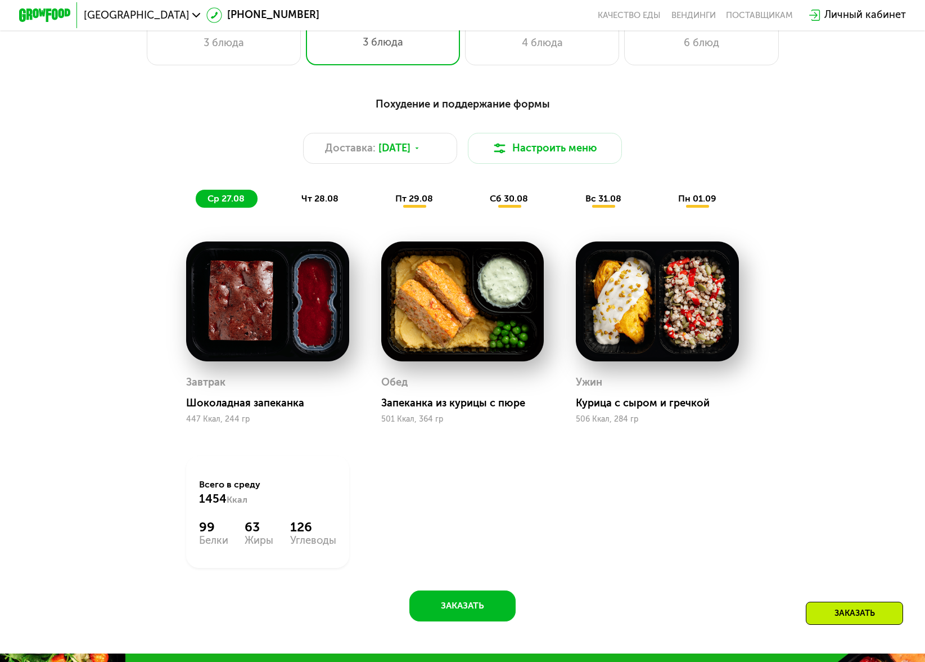
scroll to position [600, 0]
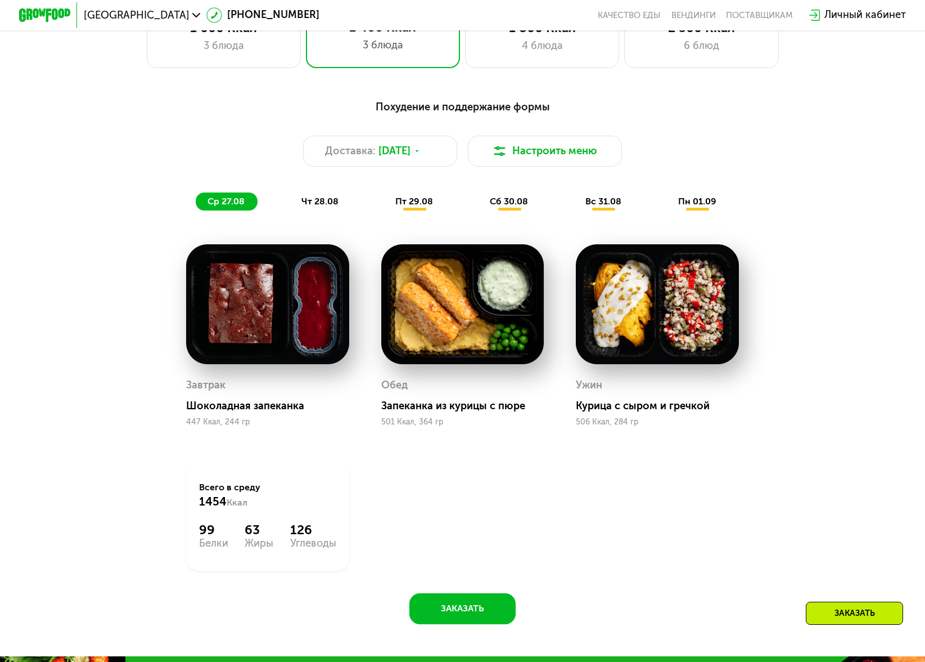
drag, startPoint x: 329, startPoint y: 205, endPoint x: 341, endPoint y: 206, distance: 13.0
click at [330, 206] on span "чт 28.08" at bounding box center [320, 201] width 37 height 11
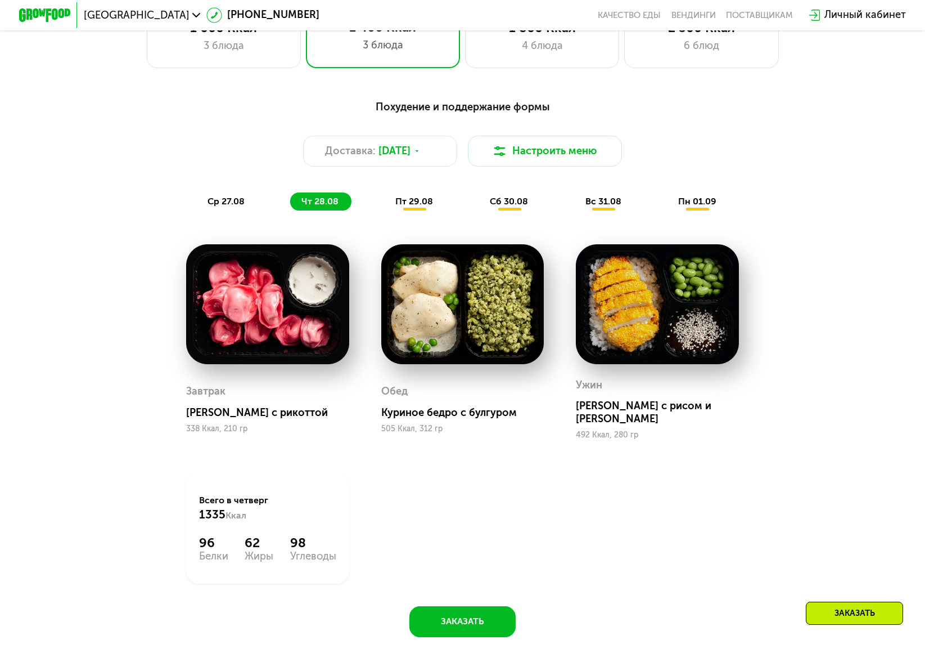
drag, startPoint x: 426, startPoint y: 206, endPoint x: 501, endPoint y: 206, distance: 74.8
click at [426, 206] on span "пт 29.08" at bounding box center [414, 201] width 38 height 11
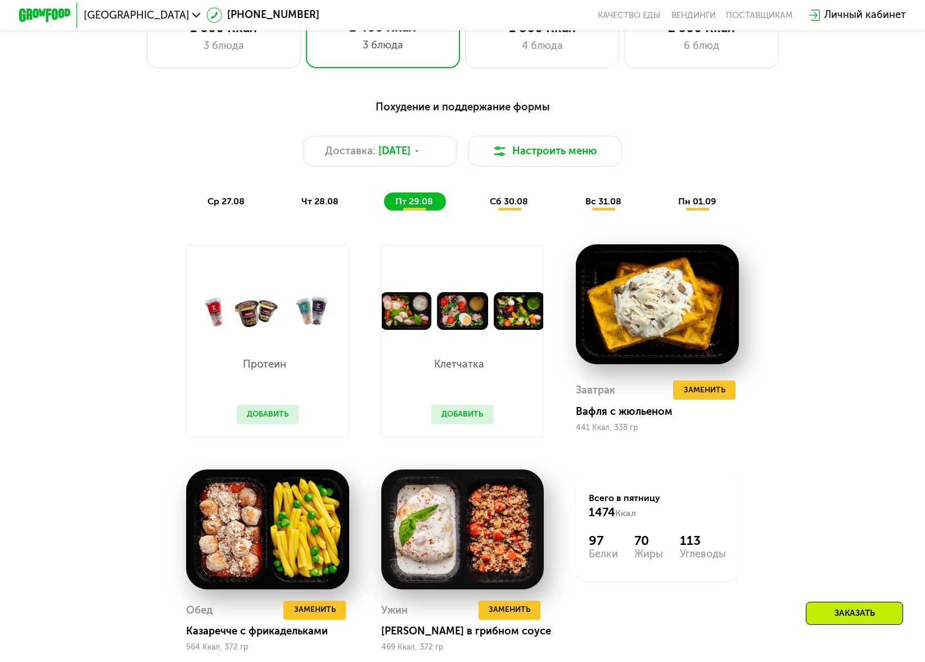
drag, startPoint x: 518, startPoint y: 205, endPoint x: 528, endPoint y: 205, distance: 10.7
click at [518, 205] on span "сб 30.08" at bounding box center [509, 201] width 38 height 11
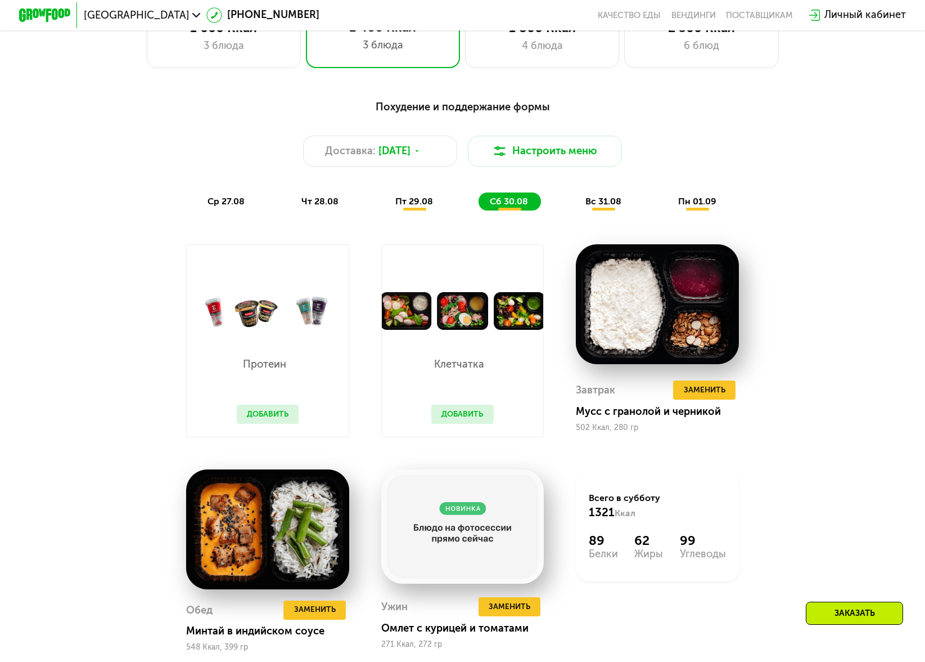
click at [600, 204] on span "вс 31.08" at bounding box center [604, 201] width 36 height 11
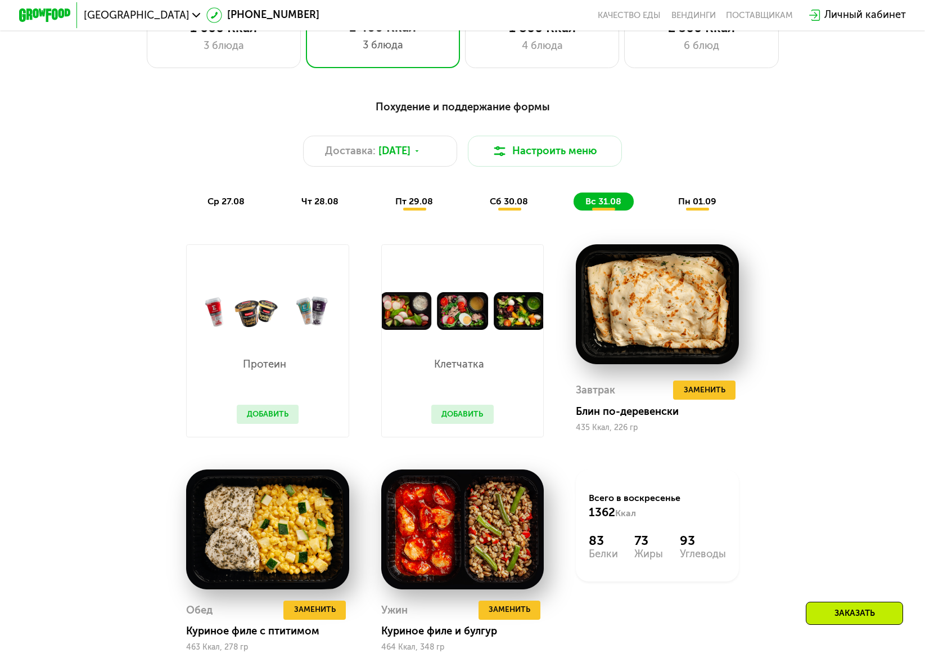
click at [706, 200] on span "пн 01.09" at bounding box center [697, 201] width 38 height 11
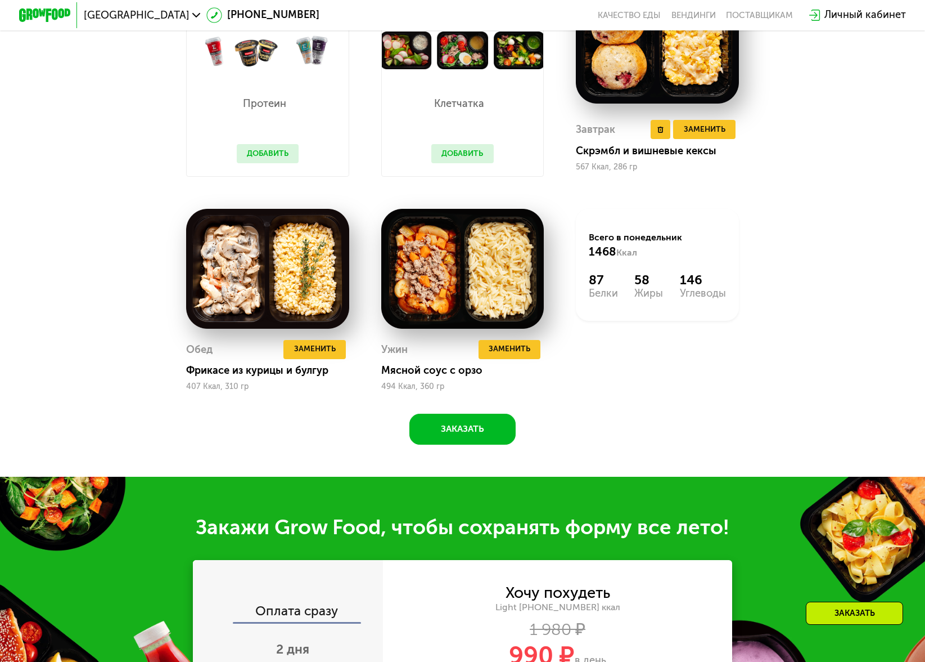
scroll to position [878, 0]
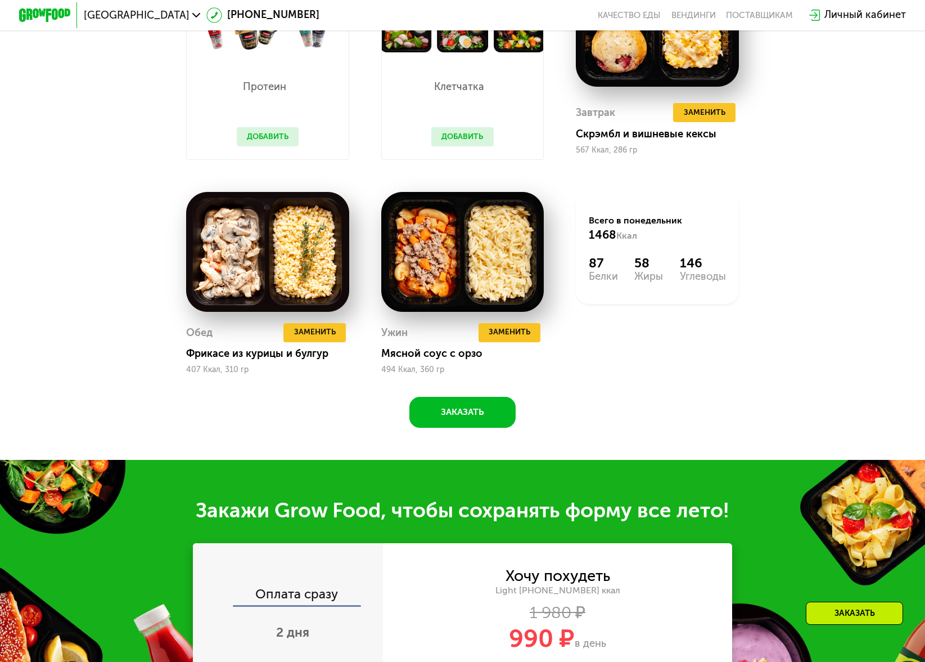
click at [863, 616] on div "Заказать" at bounding box center [854, 612] width 97 height 23
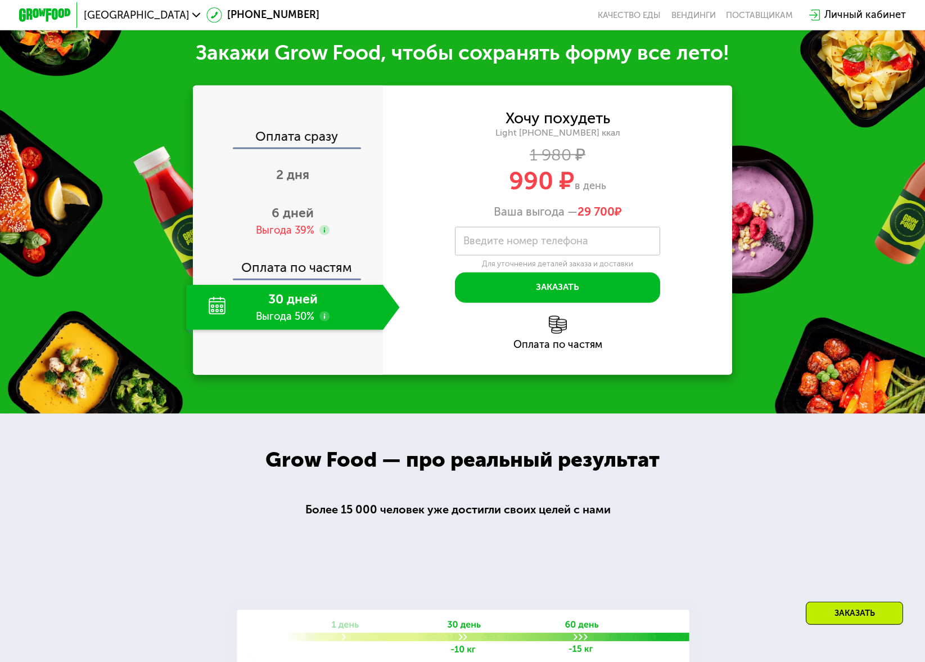
scroll to position [1337, 0]
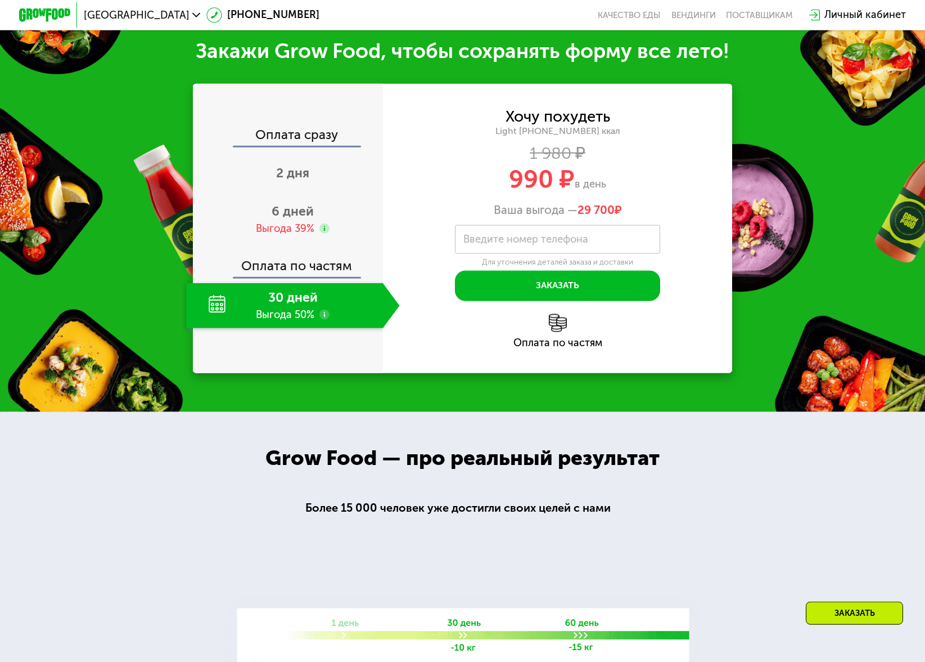
click at [224, 307] on div "30 дней Выгода 50%" at bounding box center [284, 305] width 197 height 45
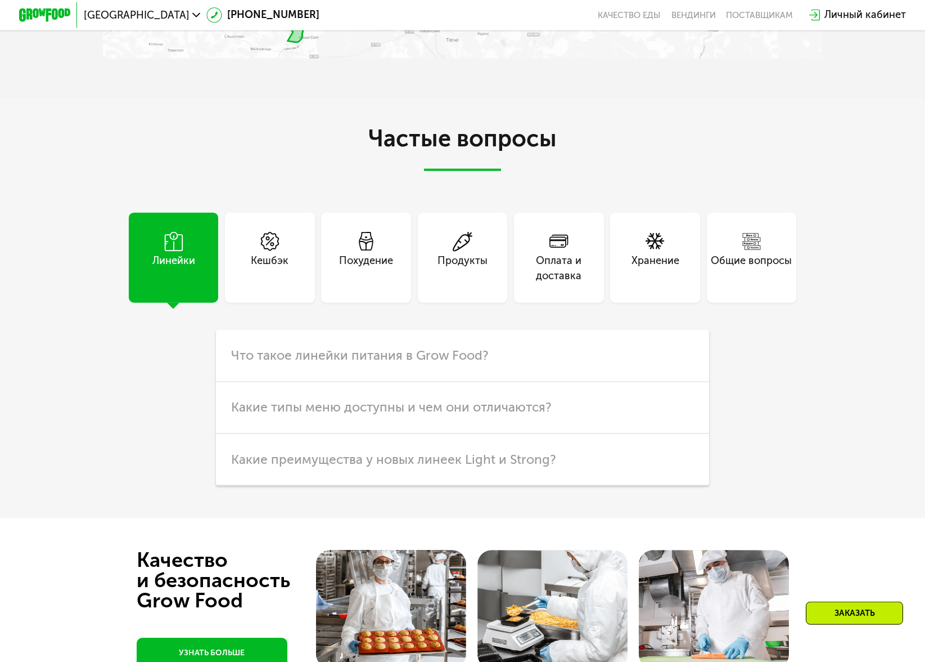
scroll to position [3139, 0]
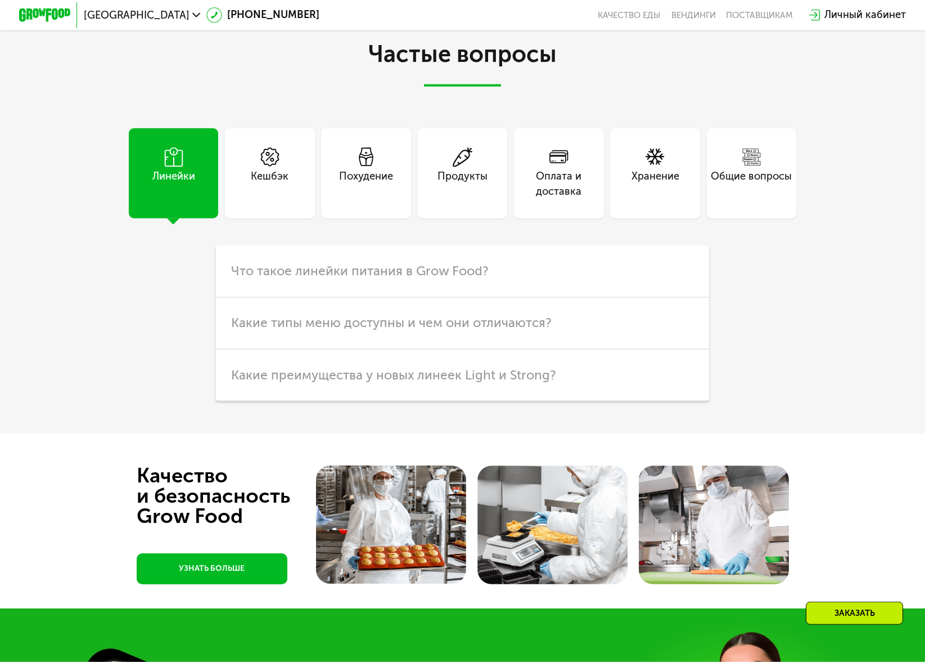
click at [556, 200] on div "Оплата и доставка" at bounding box center [559, 173] width 90 height 90
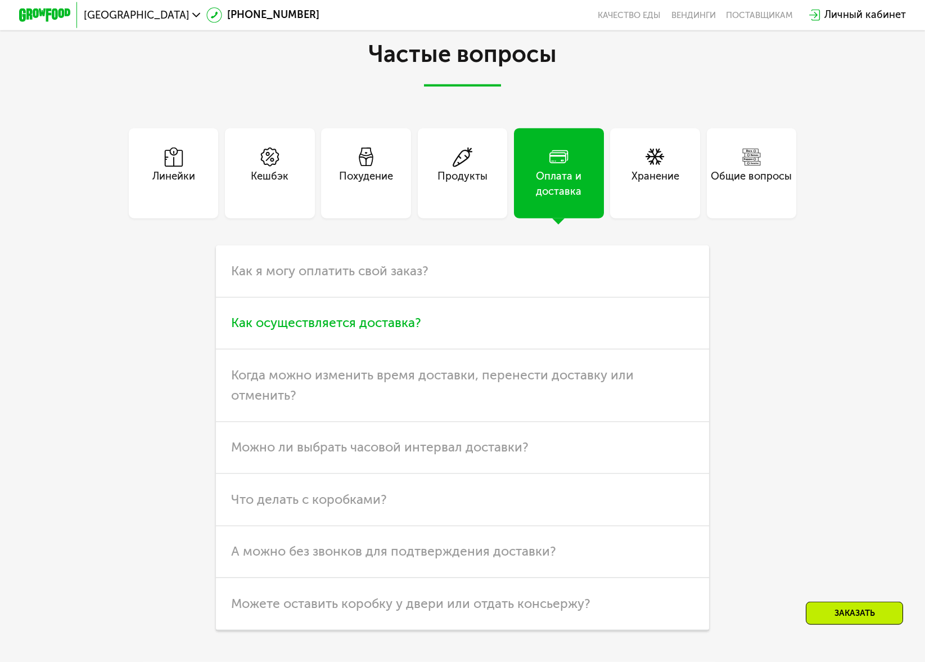
click at [409, 328] on span "Как осуществляется доставка?" at bounding box center [326, 322] width 190 height 15
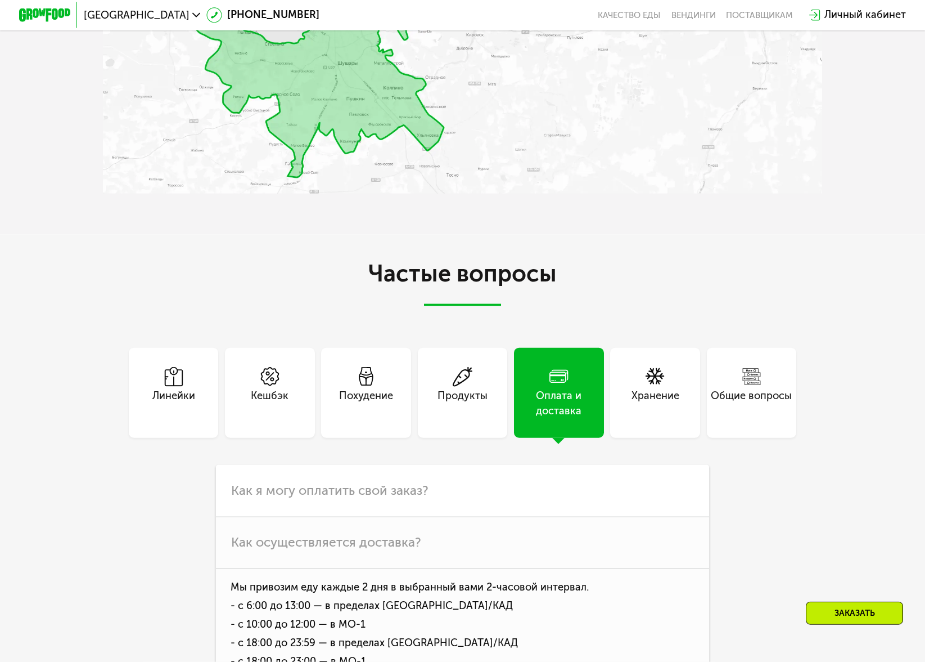
scroll to position [2880, 0]
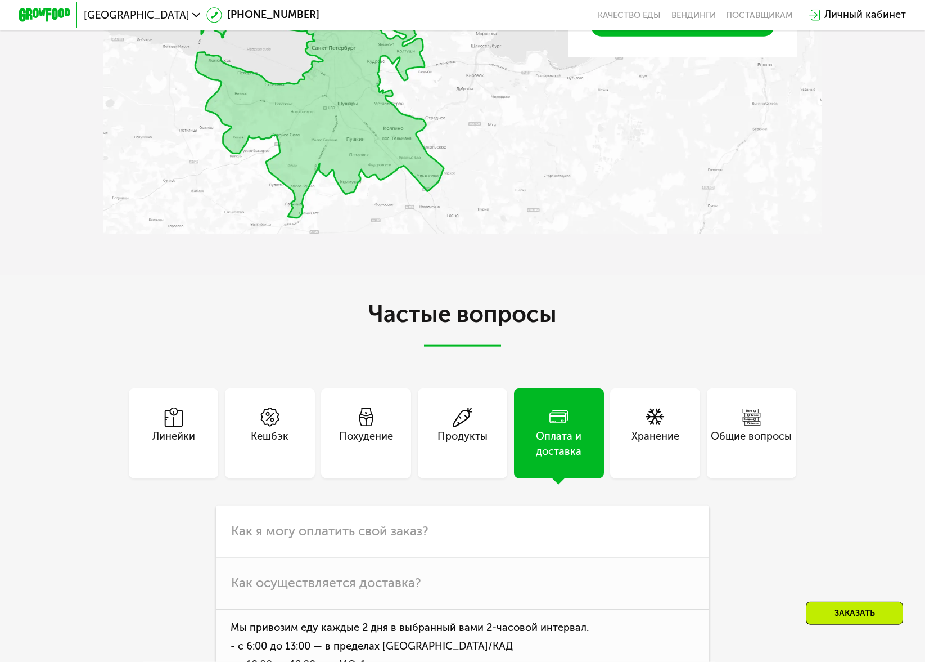
click at [663, 429] on div "Хранение" at bounding box center [656, 444] width 48 height 31
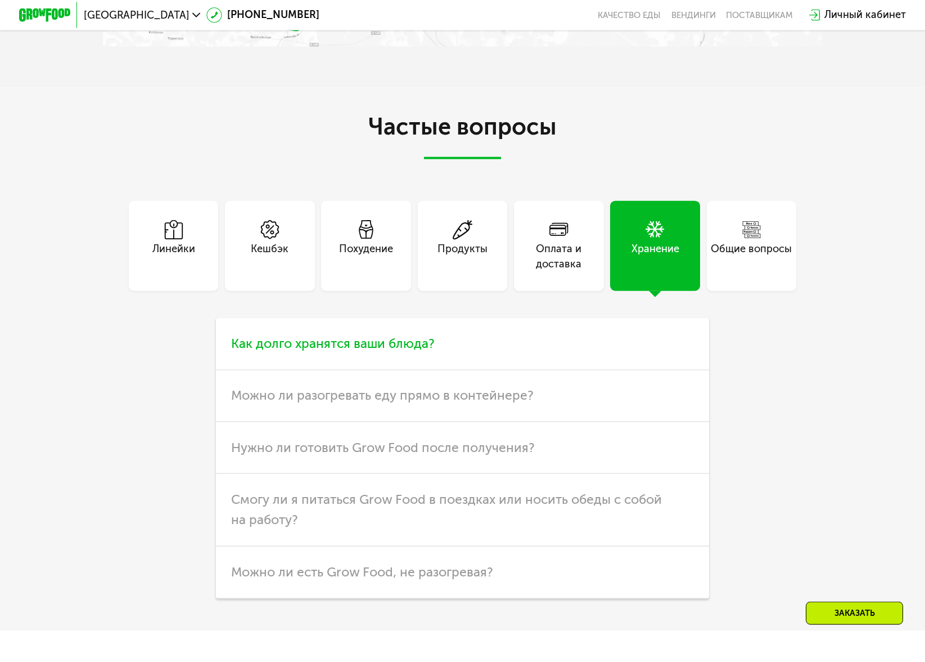
scroll to position [3139, 0]
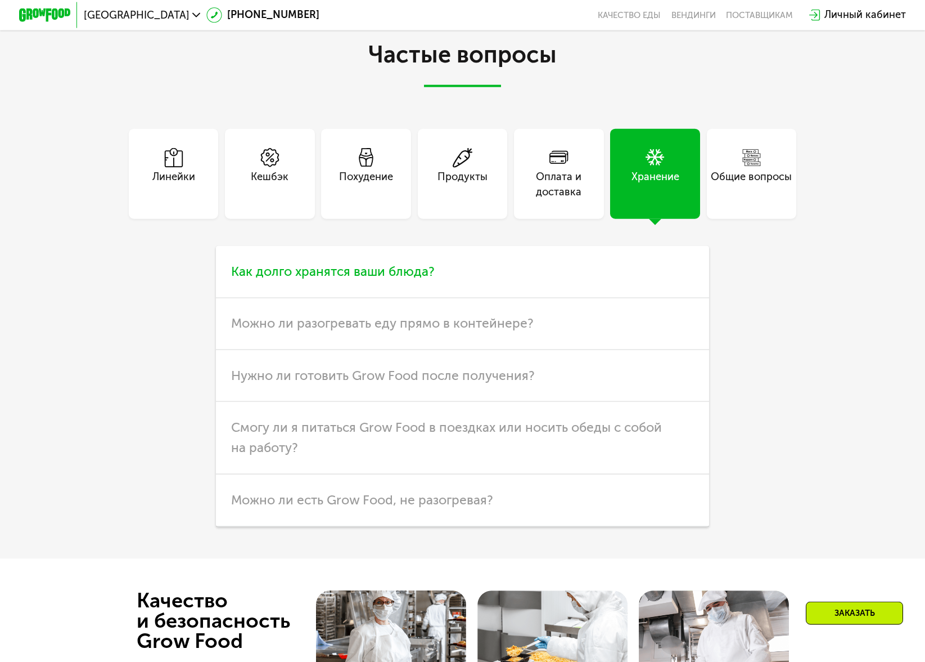
click at [379, 276] on span "Как долго хранятся ваши блюда?" at bounding box center [333, 271] width 204 height 15
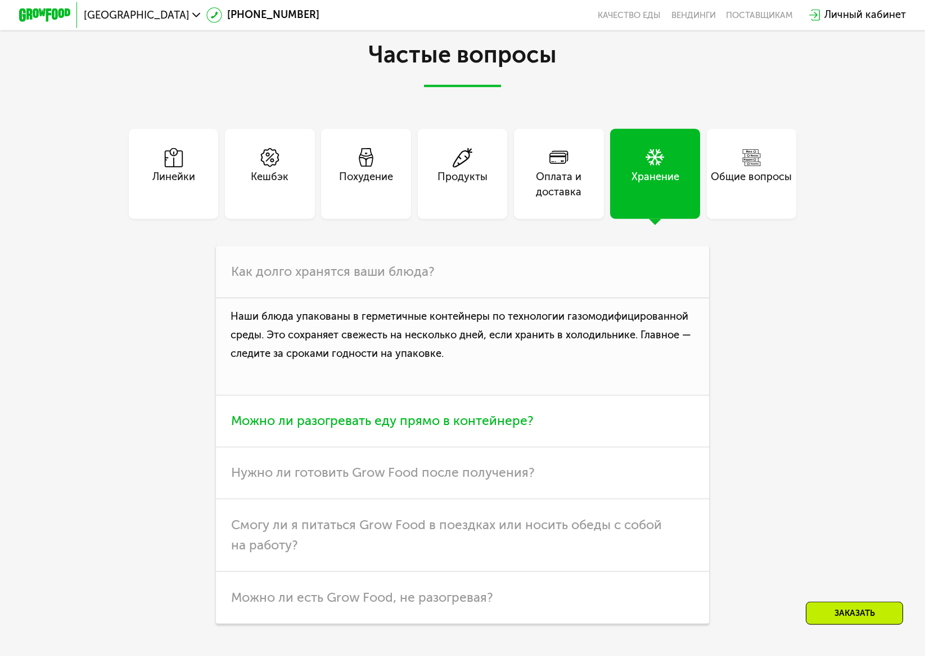
click at [347, 426] on span "Можно ли разогревать еду прямо в контейнере?" at bounding box center [382, 420] width 303 height 15
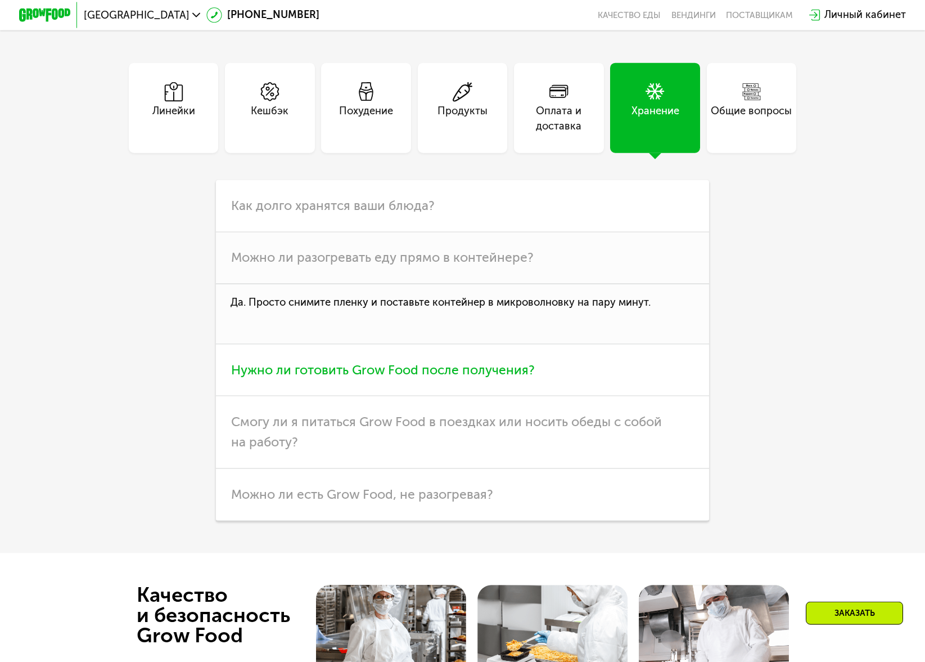
scroll to position [3204, 0]
drag, startPoint x: 493, startPoint y: 368, endPoint x: 513, endPoint y: 370, distance: 20.3
click at [493, 368] on span "Нужно ли готовить Grow Food после получения?" at bounding box center [383, 370] width 304 height 15
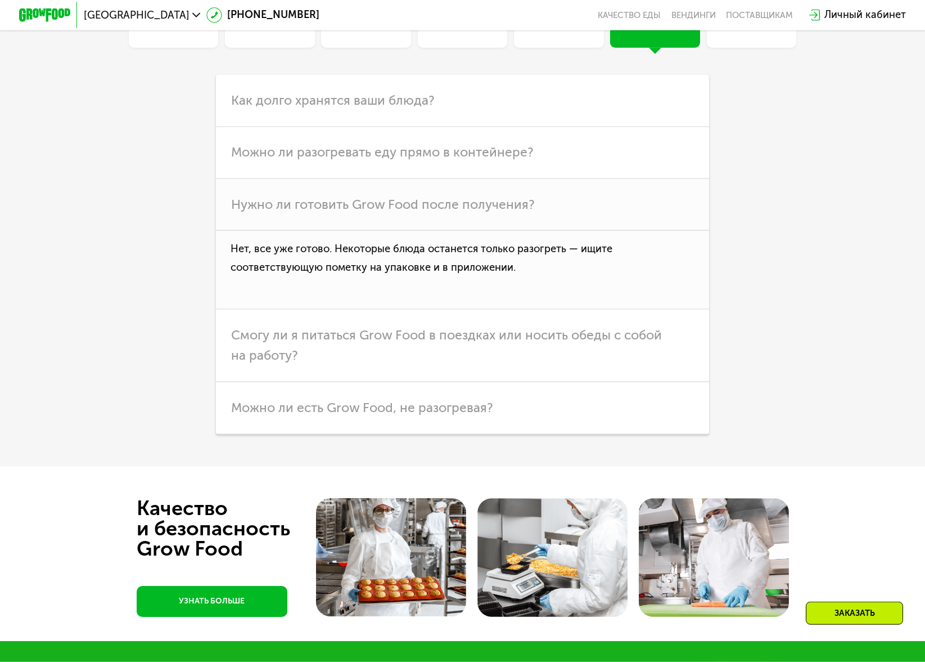
scroll to position [3347, 0]
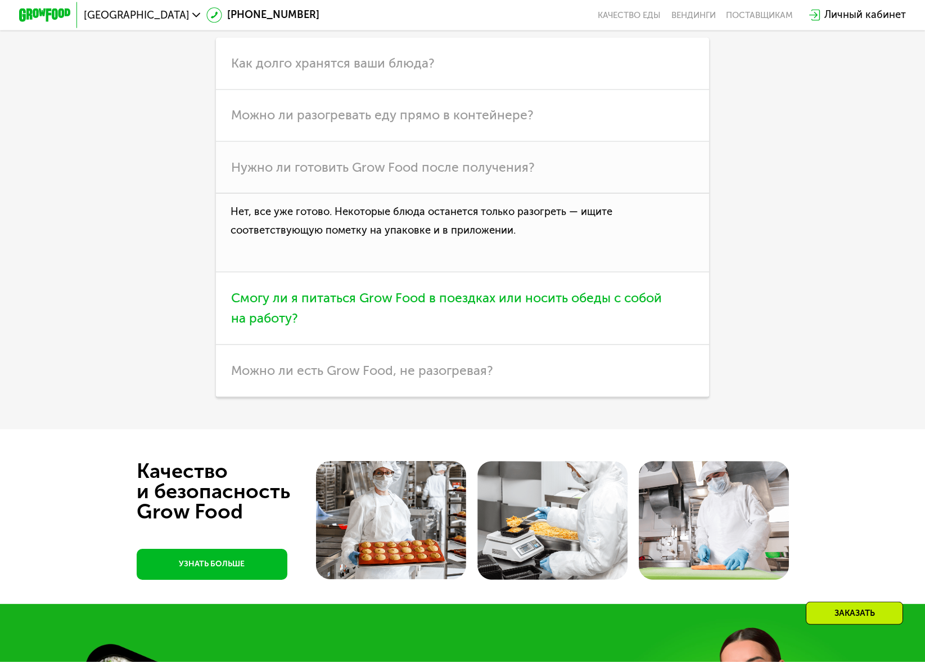
click at [562, 296] on span "Смогу ли я питаться Grow Food в поездках или носить обеды с собой на работу?" at bounding box center [446, 308] width 431 height 36
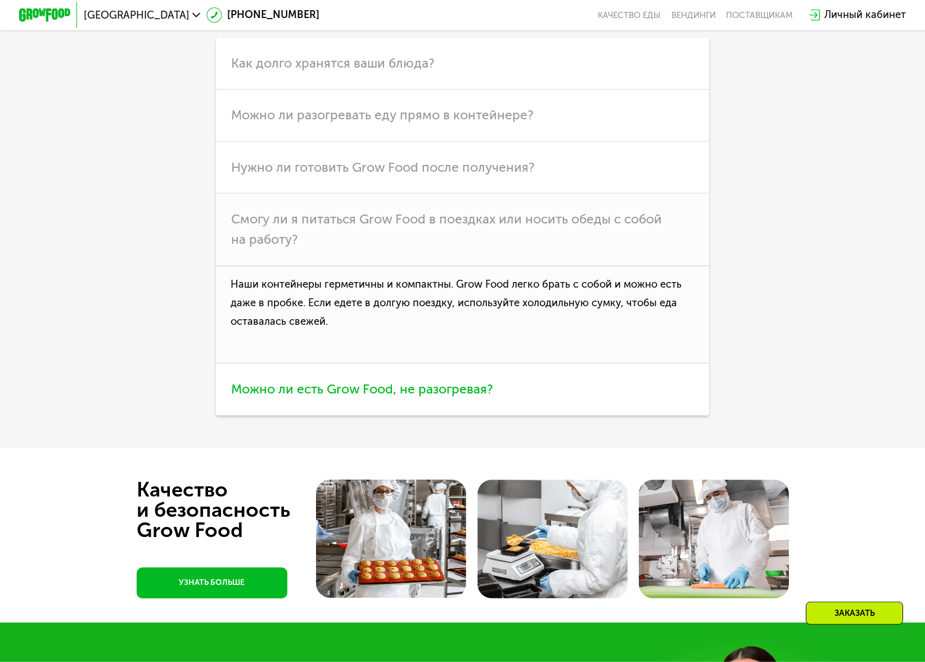
click at [443, 396] on span "Можно ли есть Grow Food, не разогревая?" at bounding box center [362, 388] width 262 height 15
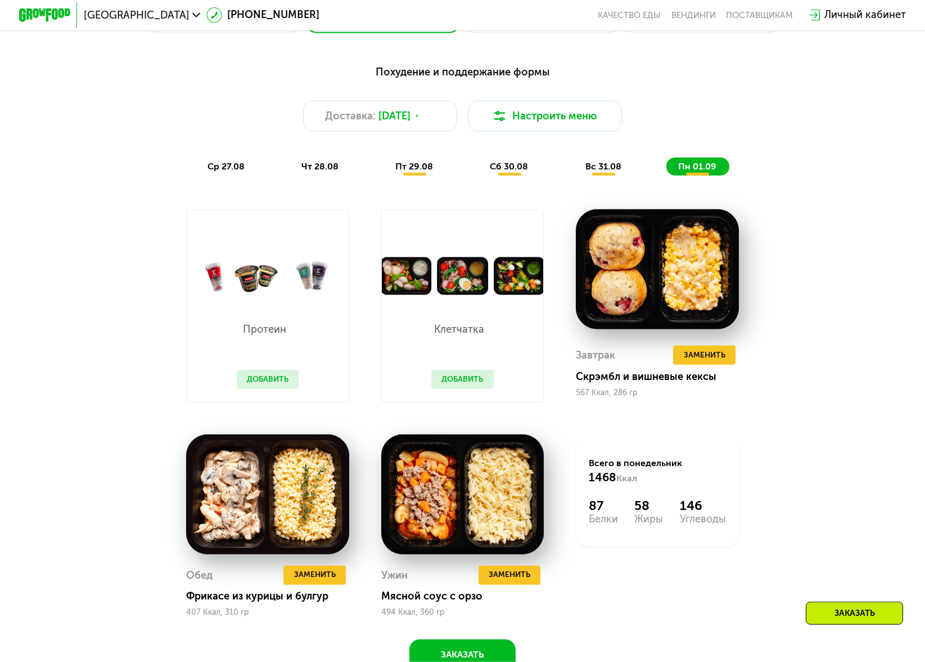
scroll to position [647, 0]
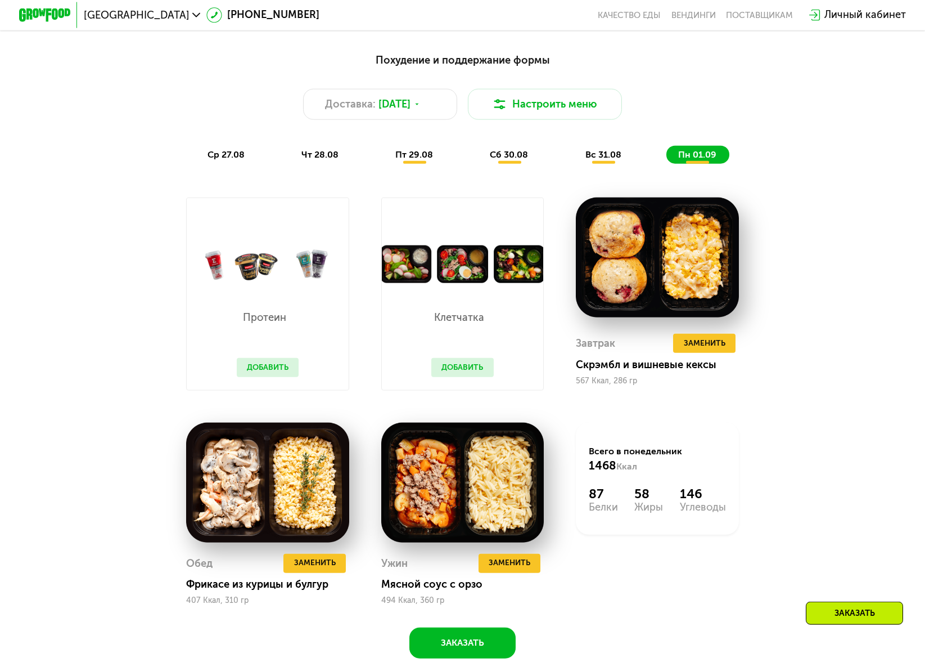
click at [230, 154] on span "ср 27.08" at bounding box center [226, 154] width 37 height 11
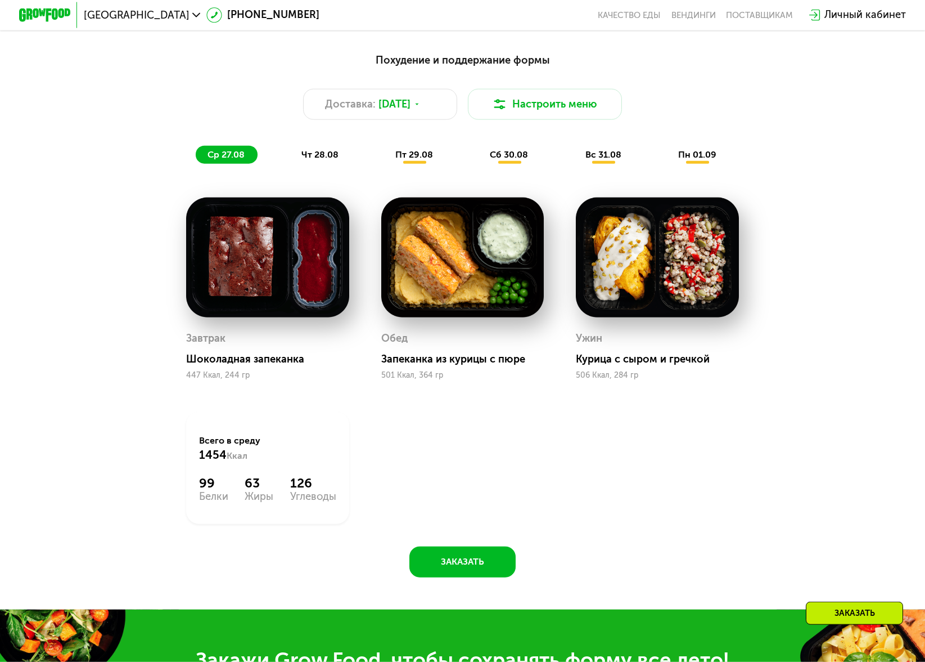
click at [331, 156] on span "чт 28.08" at bounding box center [320, 154] width 37 height 11
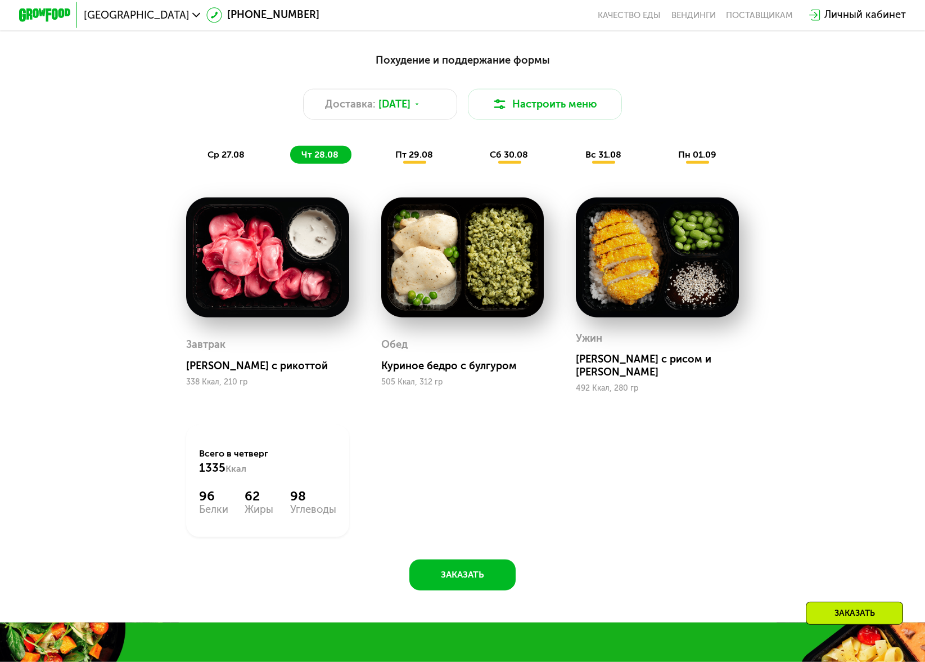
click at [405, 155] on span "пт 29.08" at bounding box center [414, 154] width 38 height 11
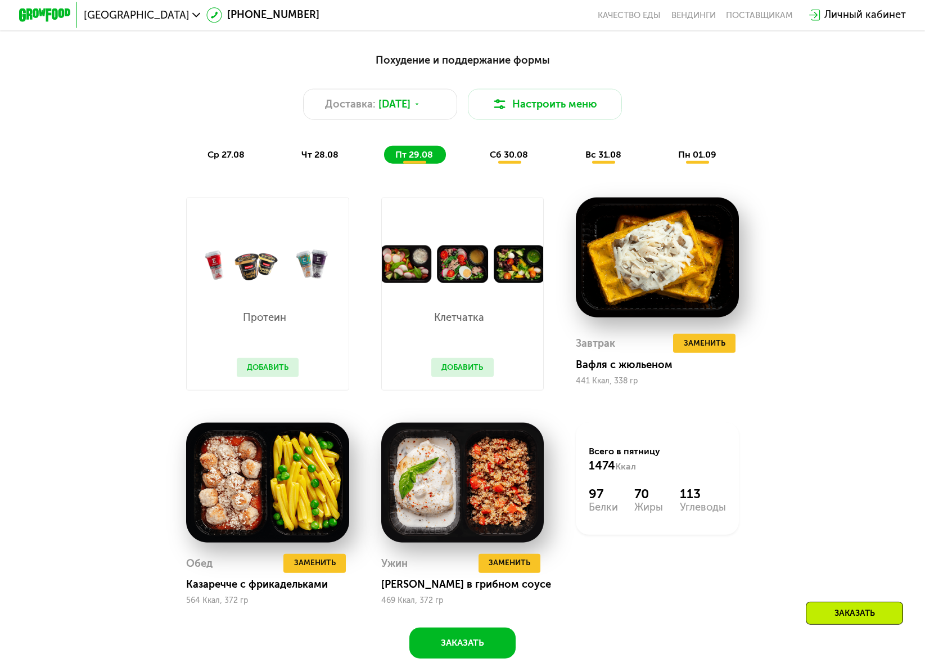
click at [263, 376] on button "Добавить" at bounding box center [268, 367] width 62 height 19
click at [268, 370] on button "Добавить" at bounding box center [268, 367] width 62 height 19
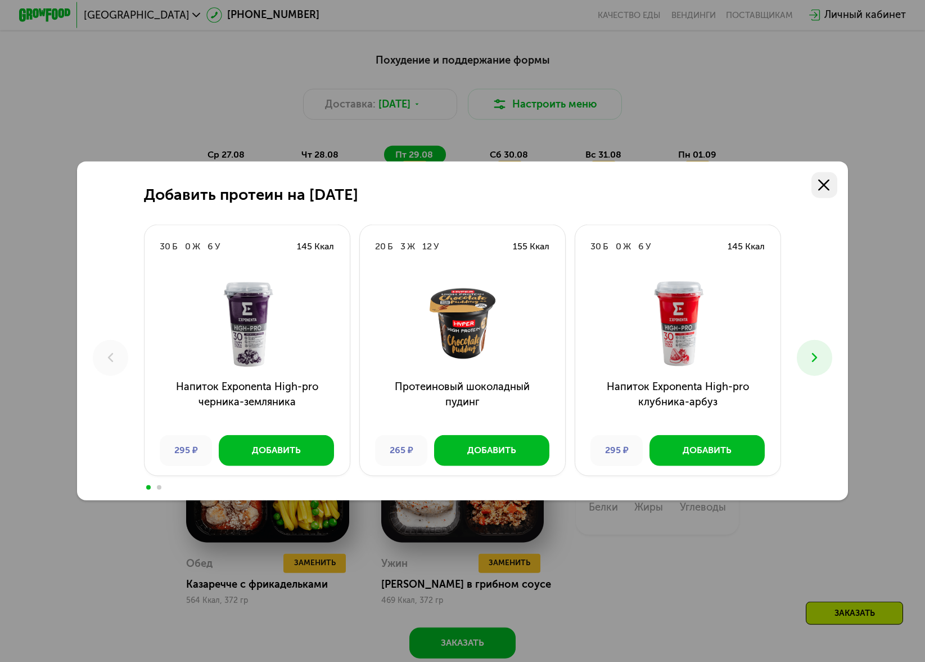
click at [825, 190] on icon at bounding box center [824, 185] width 12 height 12
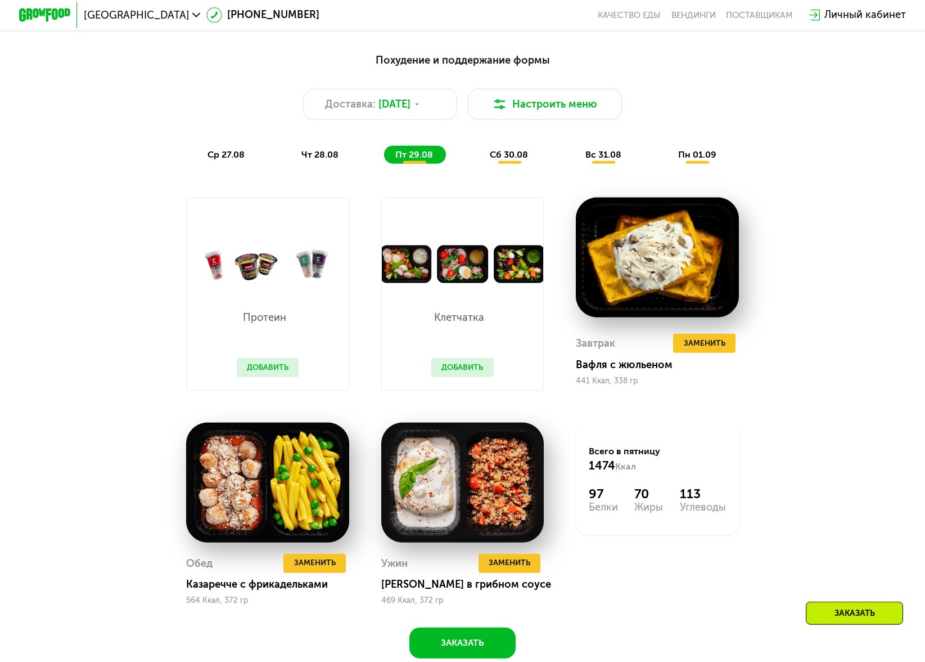
scroll to position [0, 0]
